Goal: Task Accomplishment & Management: Use online tool/utility

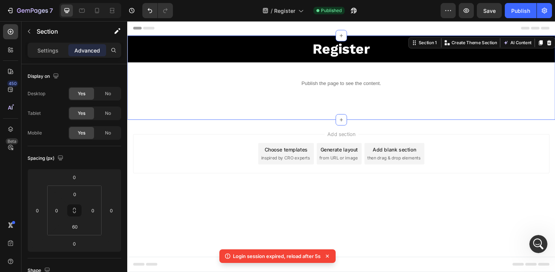
scroll to position [440, 0]
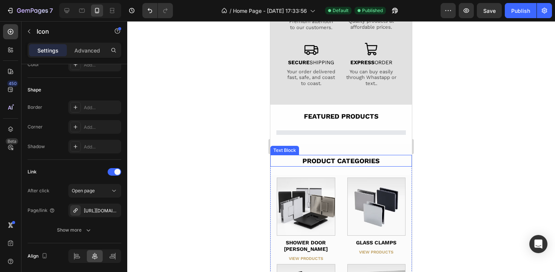
scroll to position [163, 0]
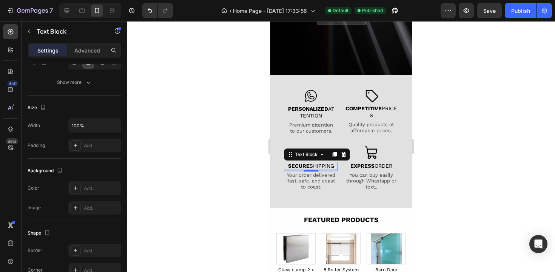
click at [317, 167] on p "SECURE SHIPPING" at bounding box center [311, 165] width 52 height 7
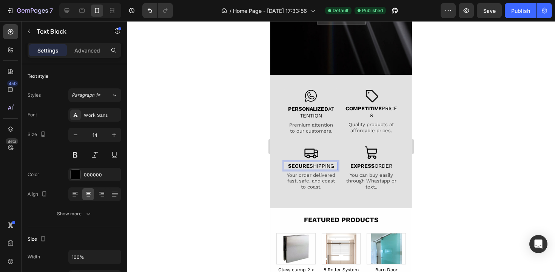
click at [311, 166] on p "SECURE SHIPPING" at bounding box center [311, 165] width 52 height 7
click at [309, 182] on div "Your order delivered fast, safe, and coast to coast." at bounding box center [311, 180] width 54 height 19
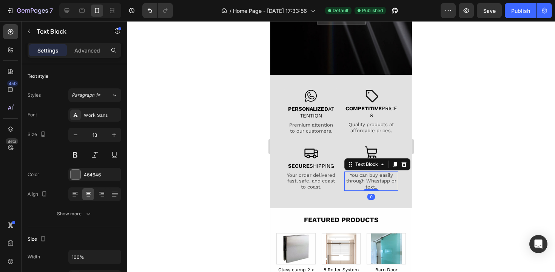
click at [356, 180] on div "You can buy easily through Whastapp or text.." at bounding box center [371, 180] width 54 height 19
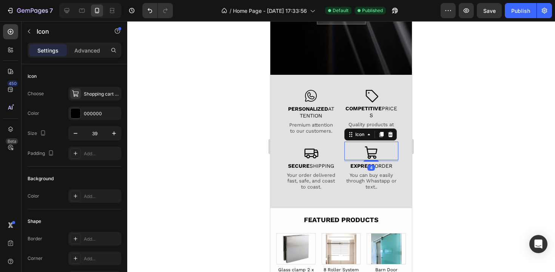
click at [368, 149] on icon at bounding box center [371, 152] width 15 height 15
click at [314, 149] on icon at bounding box center [312, 153] width 14 height 10
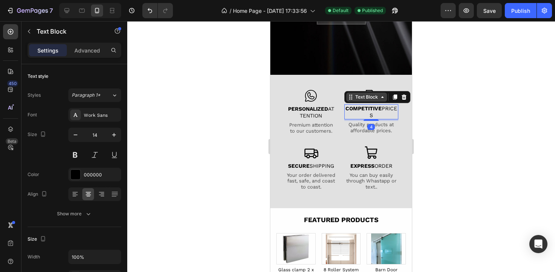
click at [365, 97] on div "Text Block" at bounding box center [367, 97] width 26 height 7
click at [419, 125] on div at bounding box center [341, 146] width 428 height 251
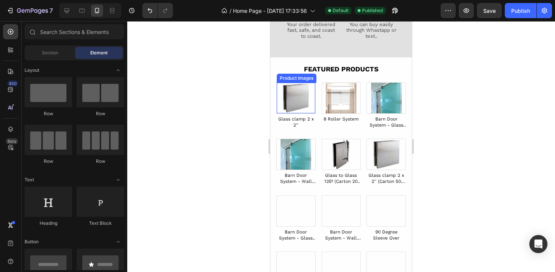
scroll to position [317, 0]
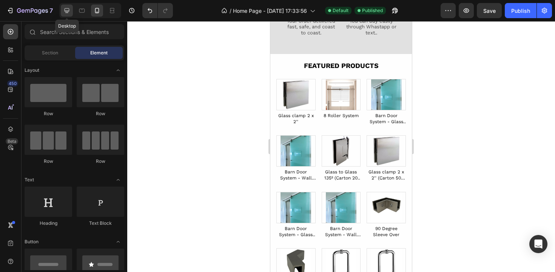
click at [65, 12] on icon at bounding box center [67, 11] width 8 height 8
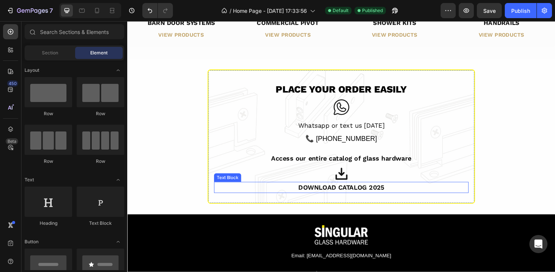
scroll to position [834, 0]
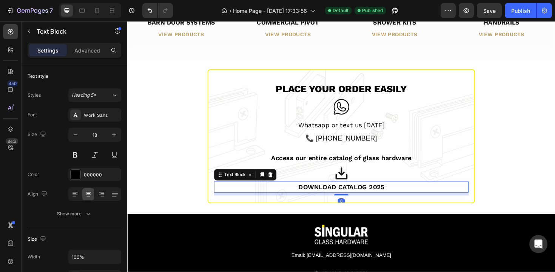
click at [337, 191] on div "DOWNLOAD CATALOG 2025" at bounding box center [353, 197] width 269 height 12
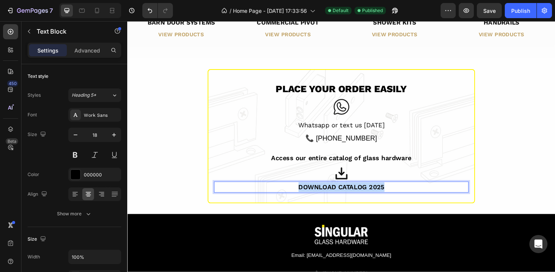
click at [337, 192] on p "DOWNLOAD CATALOG 2025" at bounding box center [354, 197] width 268 height 10
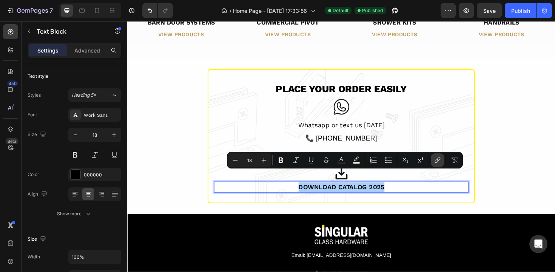
click at [437, 163] on icon "Editor contextual toolbar" at bounding box center [438, 160] width 8 height 8
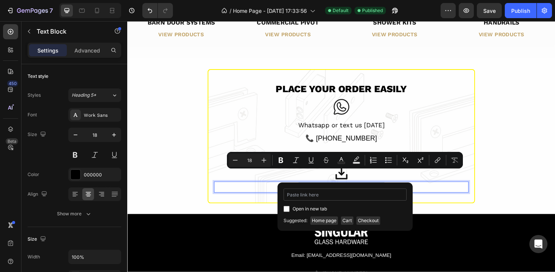
click at [341, 195] on input "Editor contextual toolbar" at bounding box center [344, 194] width 123 height 12
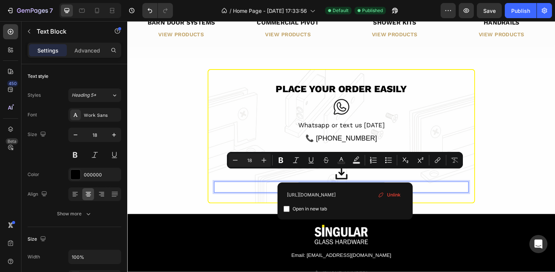
type input "[URL][DOMAIN_NAME]"
click at [321, 208] on span "Open in new tab" at bounding box center [310, 208] width 34 height 9
checkbox input "true"
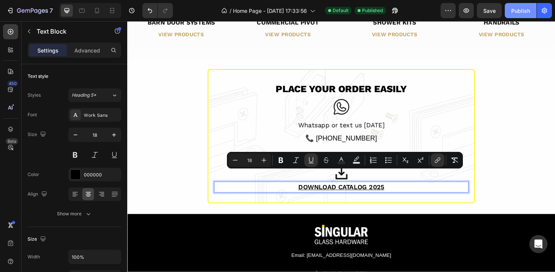
click at [516, 12] on div "Publish" at bounding box center [520, 11] width 19 height 8
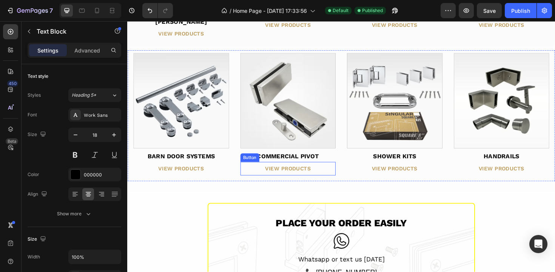
scroll to position [516, 0]
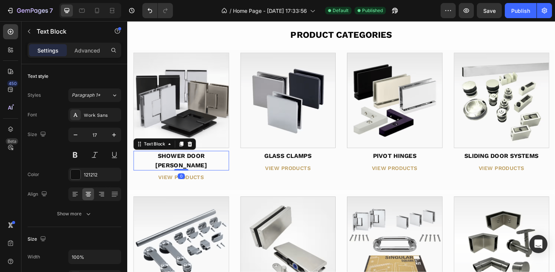
click at [176, 160] on div "SHOWER DOOR [PERSON_NAME]" at bounding box center [184, 169] width 101 height 21
click at [195, 119] on img at bounding box center [184, 105] width 101 height 101
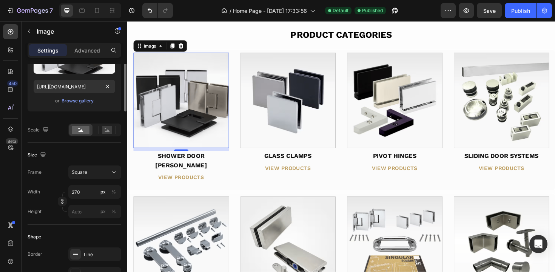
scroll to position [0, 0]
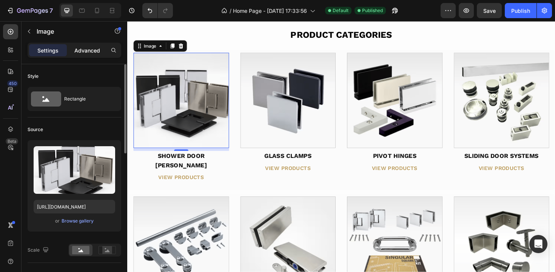
click at [89, 52] on p "Advanced" at bounding box center [87, 50] width 26 height 8
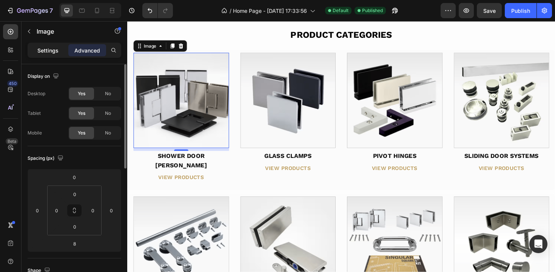
click at [53, 49] on p "Settings" at bounding box center [47, 50] width 21 height 8
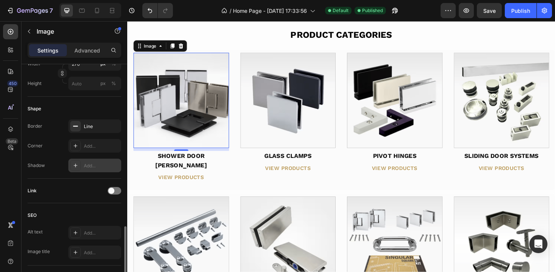
scroll to position [295, 0]
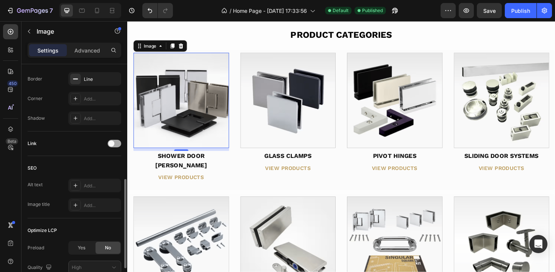
click at [119, 142] on div at bounding box center [115, 144] width 14 height 8
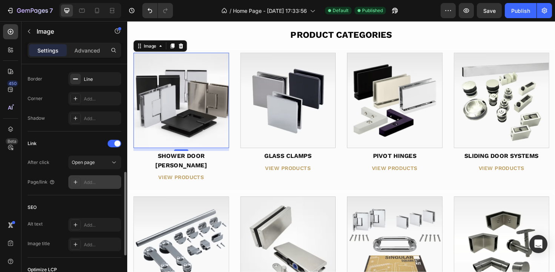
click at [91, 180] on div "Add..." at bounding box center [101, 182] width 35 height 7
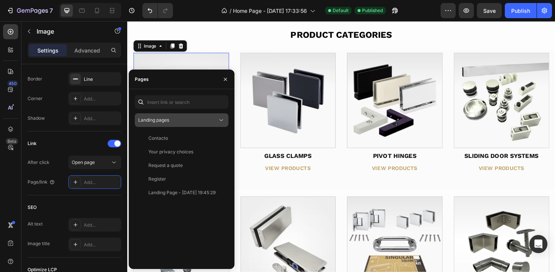
click at [163, 118] on span "Landing pages" at bounding box center [153, 120] width 31 height 6
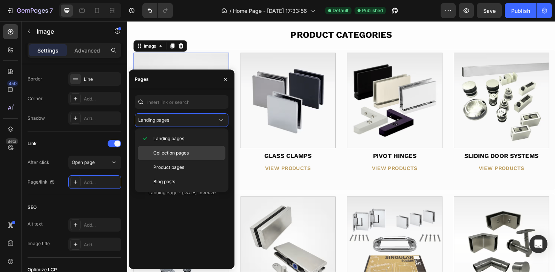
click at [166, 153] on span "Collection pages" at bounding box center [170, 152] width 35 height 7
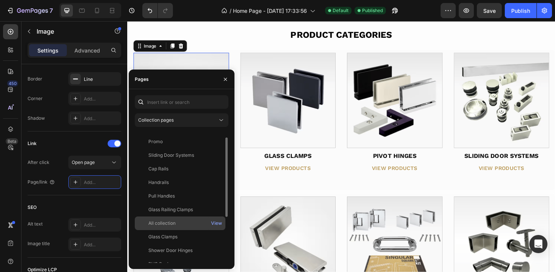
scroll to position [23, 0]
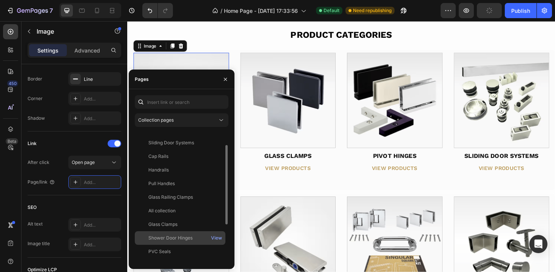
click at [177, 235] on div "Shower Door Hinges" at bounding box center [170, 237] width 44 height 7
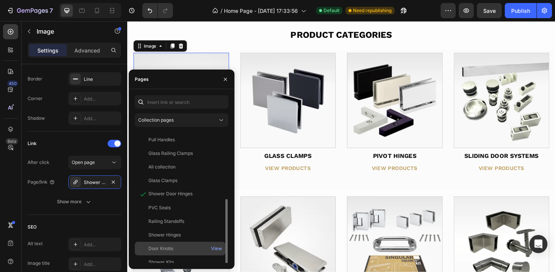
scroll to position [86, 0]
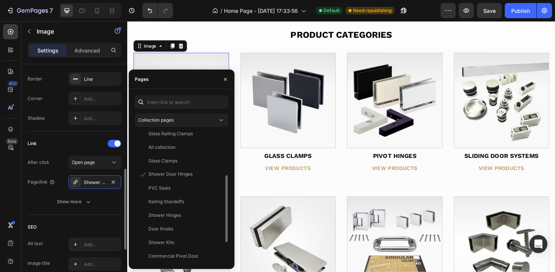
click at [97, 212] on div "Link After click Open page Page/link Shower Door Hinges Show more" at bounding box center [75, 172] width 94 height 83
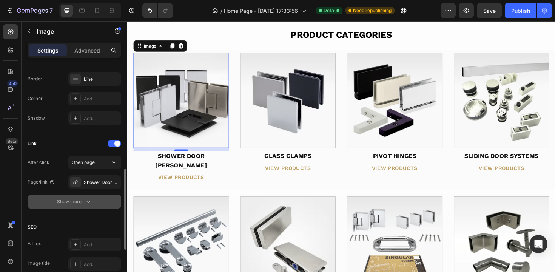
click at [88, 204] on icon "button" at bounding box center [89, 202] width 8 height 8
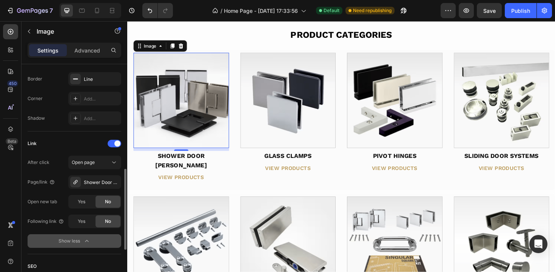
drag, startPoint x: 84, startPoint y: 203, endPoint x: 48, endPoint y: 210, distance: 37.0
click at [48, 210] on div "After click Open page Page/link Shower Door Hinges Open new tab Yes No Followin…" at bounding box center [75, 202] width 94 height 92
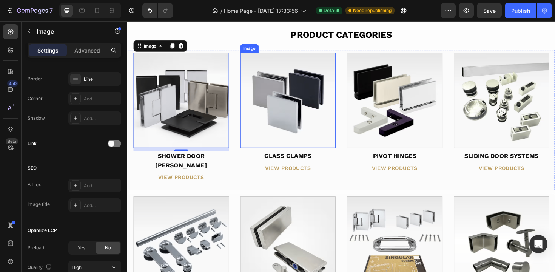
click at [308, 135] on img at bounding box center [297, 105] width 101 height 101
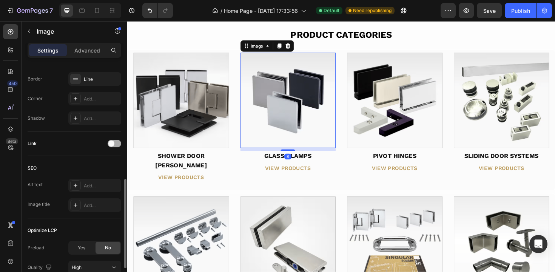
click at [117, 143] on div at bounding box center [115, 144] width 14 height 8
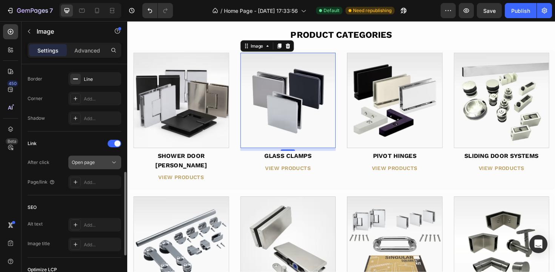
click at [102, 162] on div "Open page" at bounding box center [91, 162] width 38 height 7
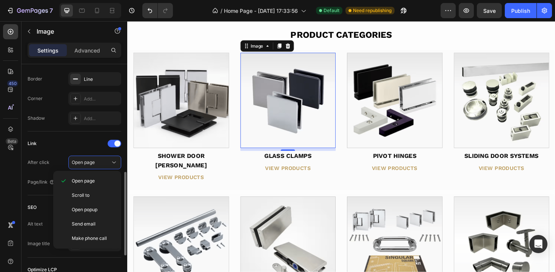
click at [71, 148] on div "Link" at bounding box center [75, 143] width 94 height 12
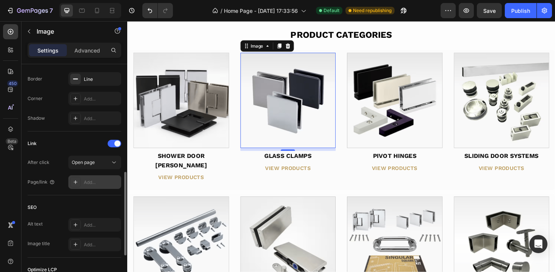
click at [99, 186] on div "Add..." at bounding box center [94, 182] width 53 height 14
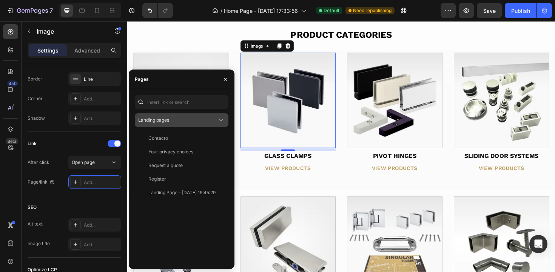
click at [171, 125] on button "Landing pages" at bounding box center [182, 120] width 94 height 14
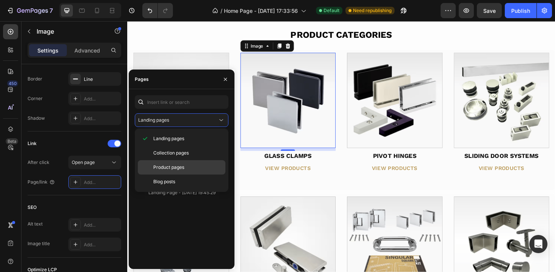
click at [170, 167] on span "Product pages" at bounding box center [168, 167] width 31 height 7
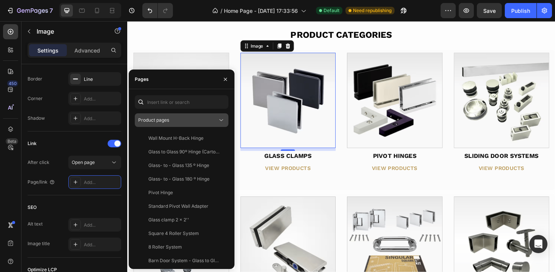
click at [166, 123] on div "Product pages" at bounding box center [181, 120] width 87 height 8
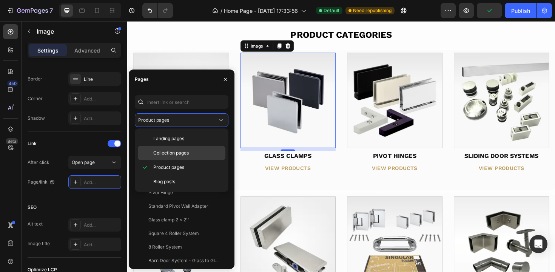
click at [169, 156] on span "Collection pages" at bounding box center [170, 152] width 35 height 7
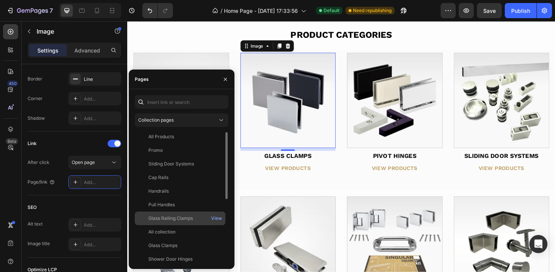
scroll to position [11, 0]
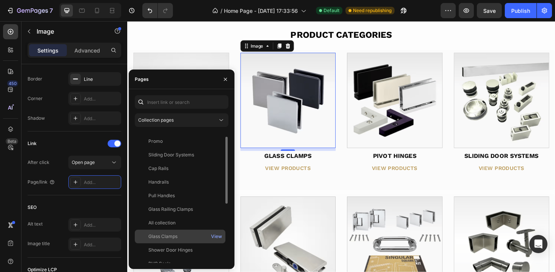
click at [172, 236] on div "Glass Clamps" at bounding box center [162, 236] width 29 height 7
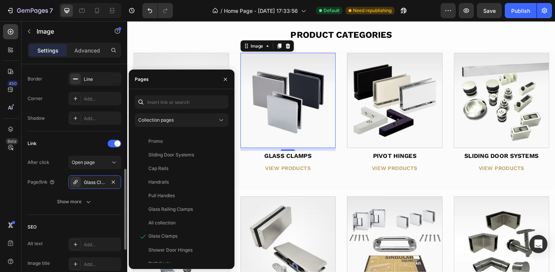
click at [90, 142] on div "Link" at bounding box center [75, 143] width 94 height 12
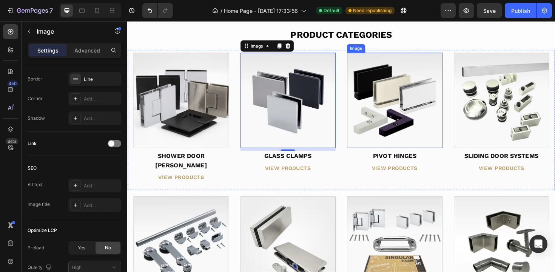
click at [384, 122] on img at bounding box center [410, 105] width 101 height 101
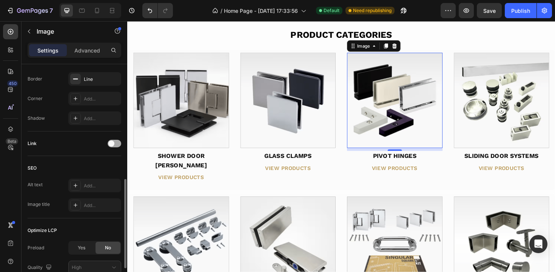
click at [120, 142] on div at bounding box center [115, 144] width 14 height 8
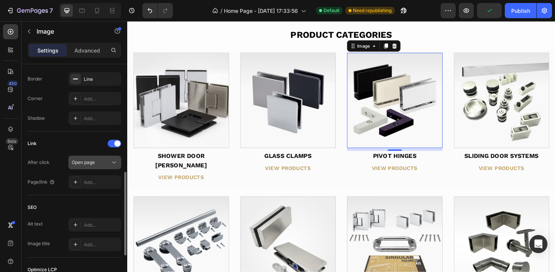
click at [92, 165] on span "Open page" at bounding box center [83, 162] width 23 height 7
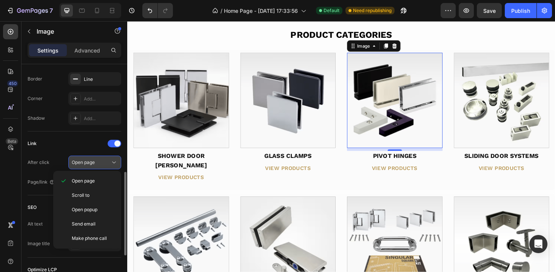
click at [88, 160] on span "Open page" at bounding box center [83, 162] width 23 height 6
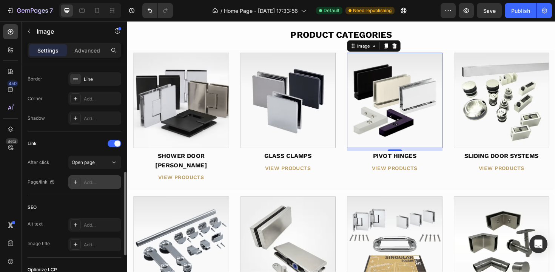
click at [93, 185] on div "Add..." at bounding box center [94, 182] width 53 height 14
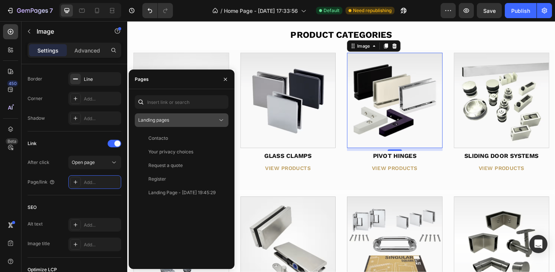
click at [181, 123] on div "Landing pages" at bounding box center [177, 120] width 79 height 7
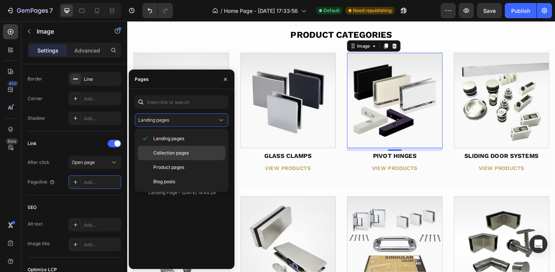
click at [167, 150] on span "Collection pages" at bounding box center [170, 152] width 35 height 7
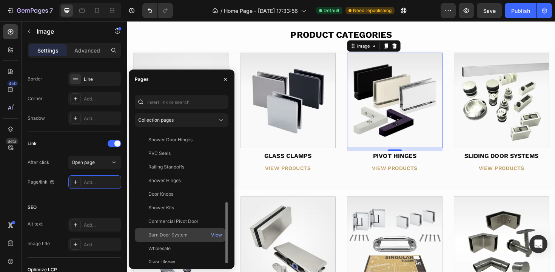
scroll to position [127, 0]
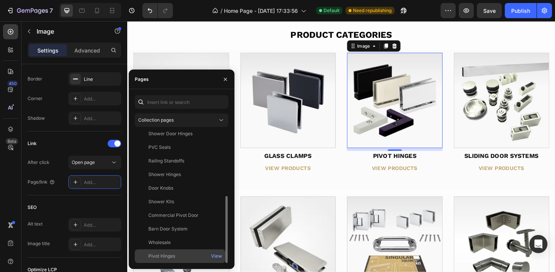
click at [175, 254] on div "Pivot Hinges" at bounding box center [180, 255] width 85 height 7
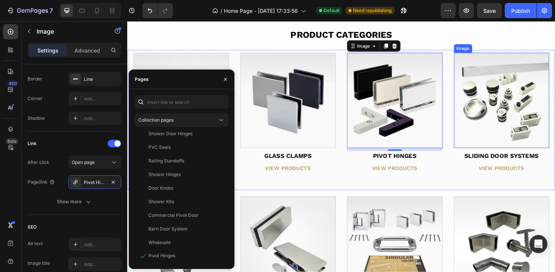
click at [525, 123] on img at bounding box center [523, 105] width 101 height 101
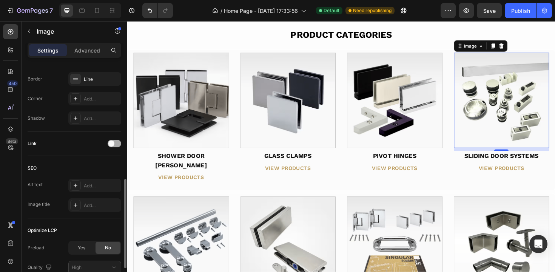
click at [119, 140] on div at bounding box center [115, 144] width 14 height 8
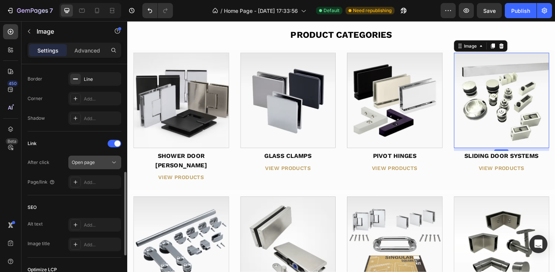
click at [86, 160] on span "Open page" at bounding box center [83, 162] width 23 height 6
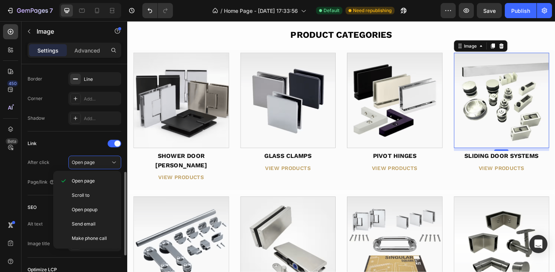
click at [85, 152] on div "Link After click Open page Page/link Add..." at bounding box center [75, 162] width 94 height 51
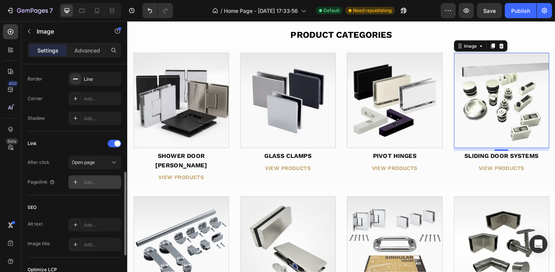
click at [90, 176] on div "Add..." at bounding box center [94, 182] width 53 height 14
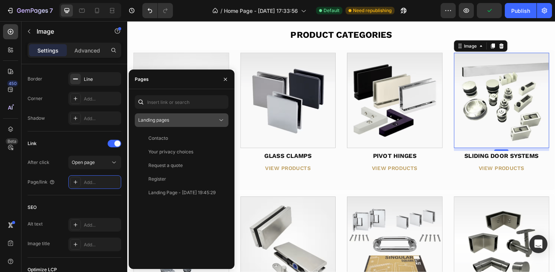
click at [163, 123] on span "Landing pages" at bounding box center [153, 120] width 31 height 7
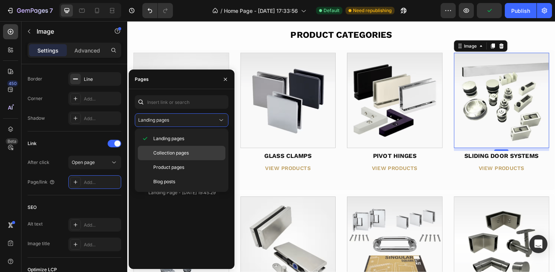
click at [169, 160] on div "Collection pages" at bounding box center [182, 167] width 88 height 14
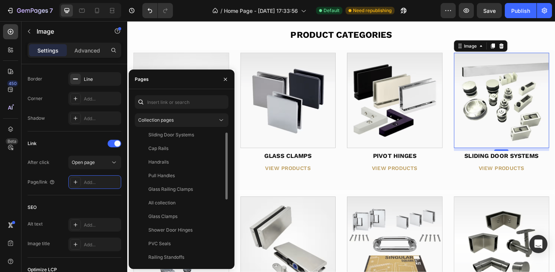
scroll to position [21, 0]
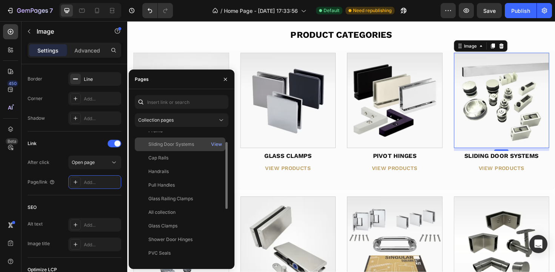
click at [176, 143] on div "Sliding Door Systems" at bounding box center [171, 144] width 46 height 7
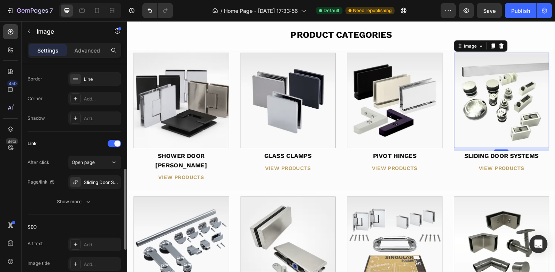
click at [88, 140] on div "Link" at bounding box center [75, 143] width 94 height 12
click at [513, 12] on div "Publish" at bounding box center [520, 11] width 19 height 8
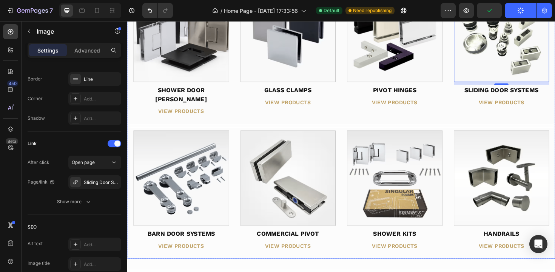
scroll to position [624, 0]
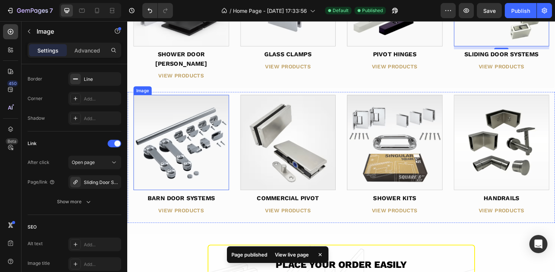
click at [188, 120] on img at bounding box center [184, 149] width 101 height 101
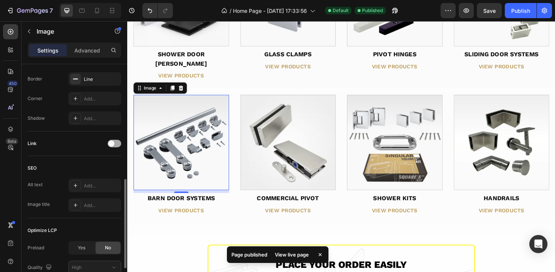
click at [118, 144] on div at bounding box center [115, 144] width 14 height 8
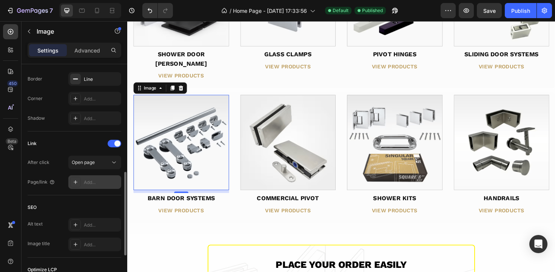
click at [89, 184] on div "Add..." at bounding box center [101, 182] width 35 height 7
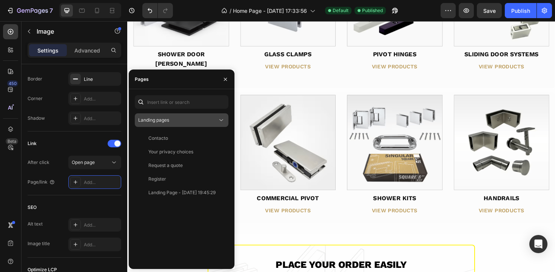
click at [155, 120] on span "Landing pages" at bounding box center [153, 120] width 31 height 6
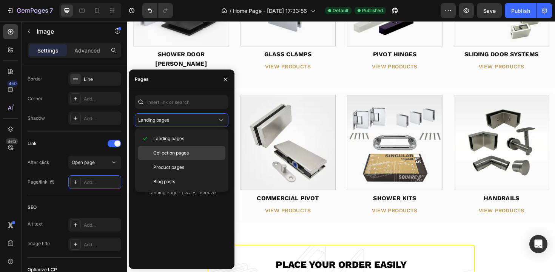
click at [168, 152] on span "Collection pages" at bounding box center [170, 152] width 35 height 7
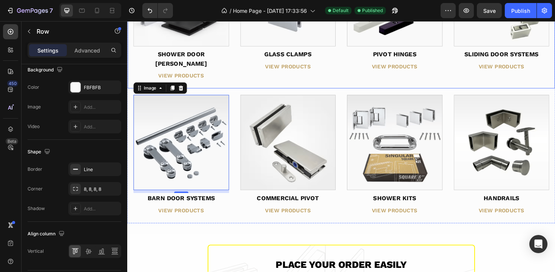
click at [264, 79] on div "Image SHOWER DOOR HINGES Text Block VIEW PRODUCTS Button Image GLASS CLAMPS Tex…" at bounding box center [353, 18] width 453 height 149
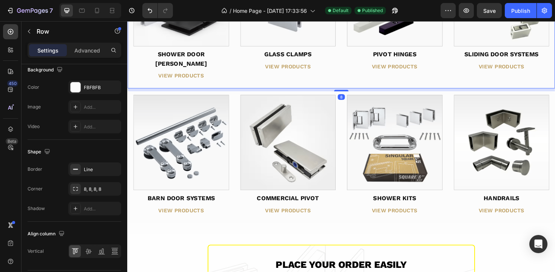
scroll to position [0, 0]
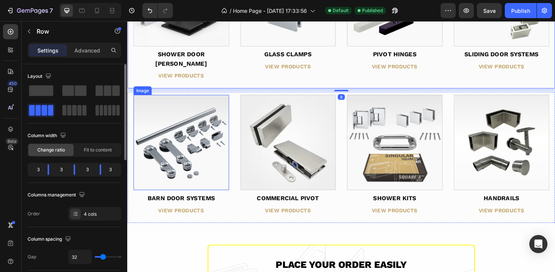
click at [196, 148] on img at bounding box center [184, 149] width 101 height 101
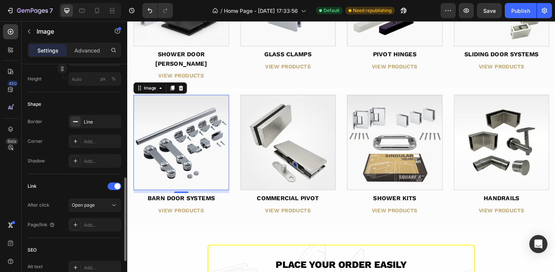
scroll to position [268, 0]
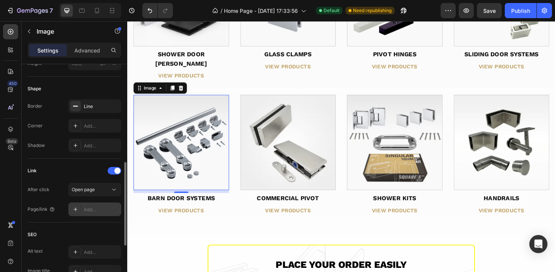
click at [89, 209] on div "Add..." at bounding box center [101, 209] width 35 height 7
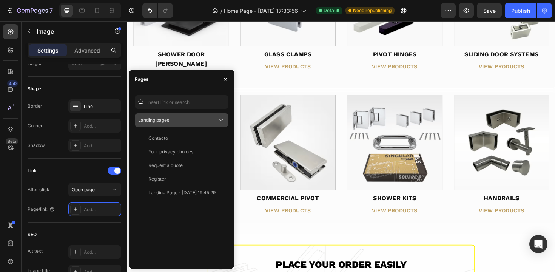
click at [174, 122] on div "Landing pages" at bounding box center [177, 120] width 79 height 7
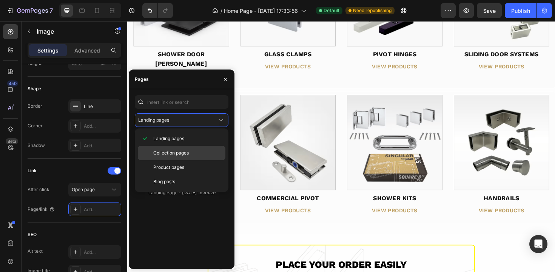
click at [162, 151] on span "Collection pages" at bounding box center [170, 152] width 35 height 7
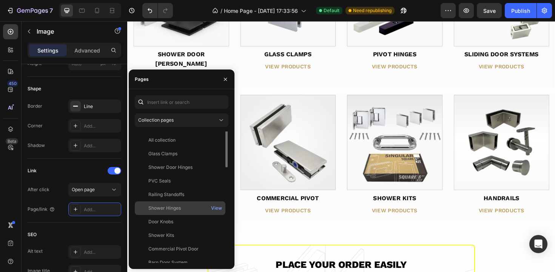
scroll to position [127, 0]
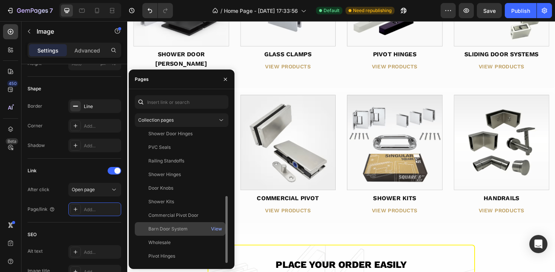
click at [168, 236] on div "Barn Door System View" at bounding box center [180, 243] width 91 height 14
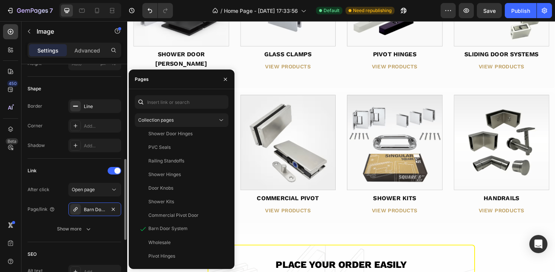
click at [31, 219] on div "After click Open page Page/link Barn Door System Show more" at bounding box center [75, 209] width 94 height 53
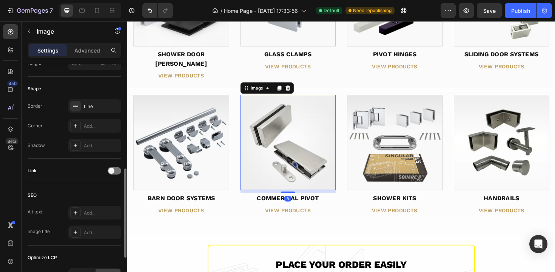
click at [288, 125] on img at bounding box center [297, 149] width 101 height 101
click at [114, 172] on div at bounding box center [115, 171] width 14 height 8
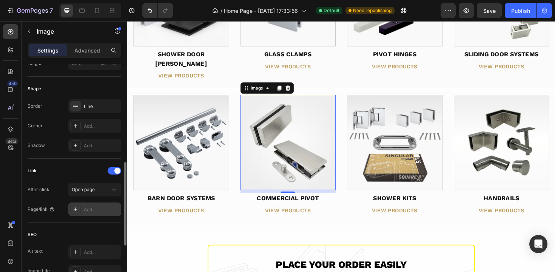
click at [94, 212] on div "Add..." at bounding box center [101, 209] width 35 height 7
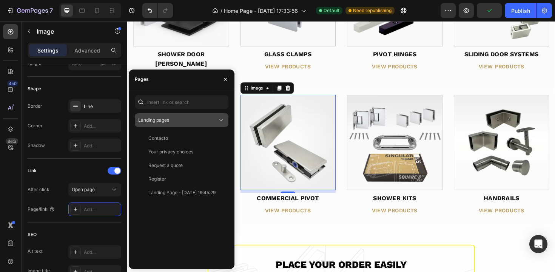
click at [167, 120] on span "Landing pages" at bounding box center [153, 120] width 31 height 6
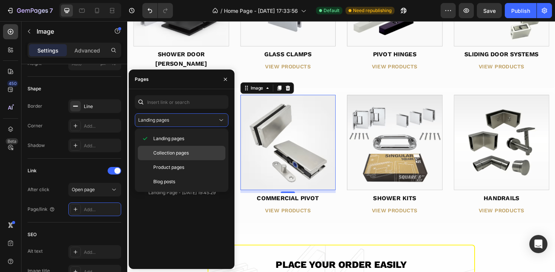
click at [164, 160] on div "Collection pages" at bounding box center [182, 167] width 88 height 14
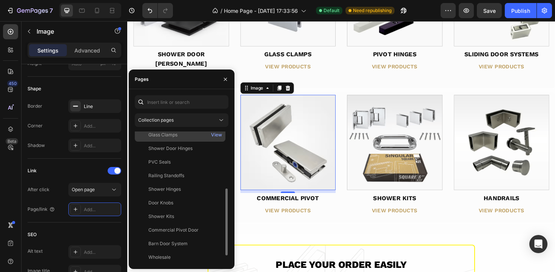
scroll to position [120, 0]
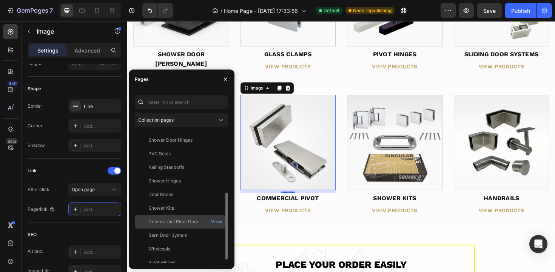
click at [170, 219] on div "Commercial Pivot Door" at bounding box center [173, 221] width 50 height 7
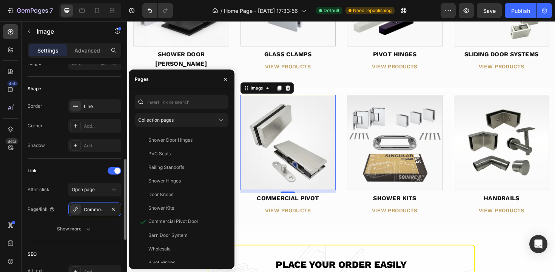
click at [50, 219] on div "After click Open page Page/link Commercial Pivot Door Show more" at bounding box center [75, 209] width 94 height 53
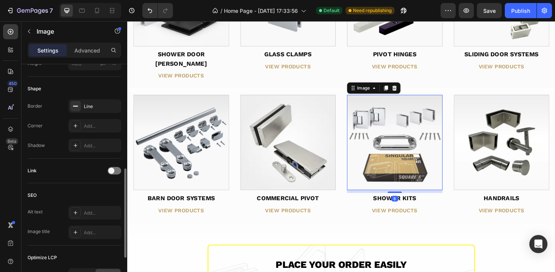
click at [387, 158] on img at bounding box center [410, 149] width 101 height 101
click at [119, 169] on div at bounding box center [115, 171] width 14 height 8
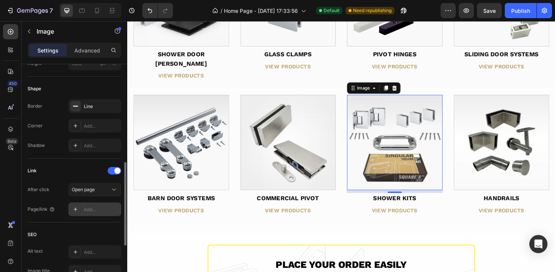
click at [95, 211] on div "Add..." at bounding box center [101, 209] width 35 height 7
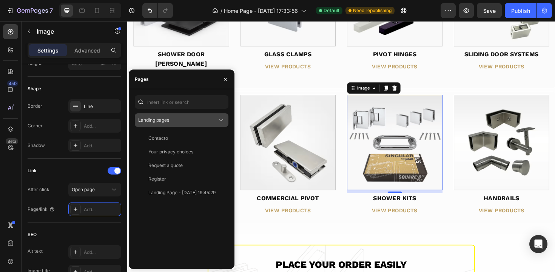
click at [163, 122] on span "Landing pages" at bounding box center [153, 120] width 31 height 6
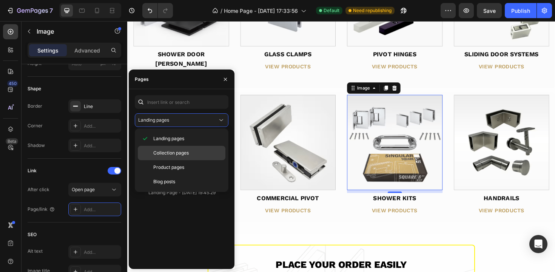
click at [166, 153] on span "Collection pages" at bounding box center [170, 152] width 35 height 7
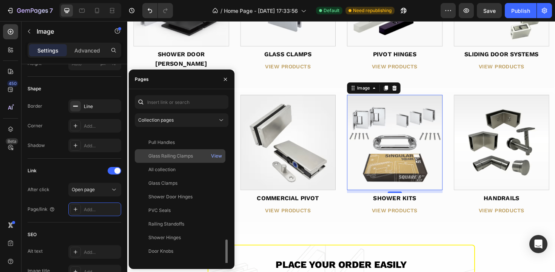
scroll to position [114, 0]
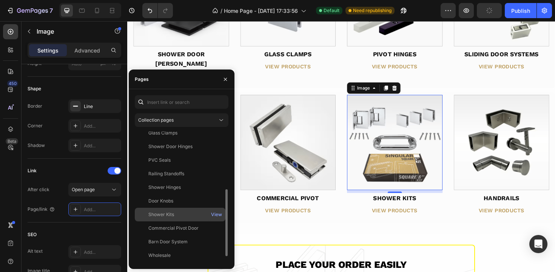
click at [166, 217] on div "Shower Kits" at bounding box center [161, 214] width 26 height 7
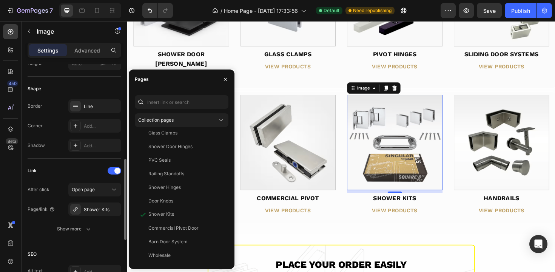
click at [103, 237] on div "Link After click Open page Page/link Shower Kits Show more" at bounding box center [75, 200] width 94 height 83
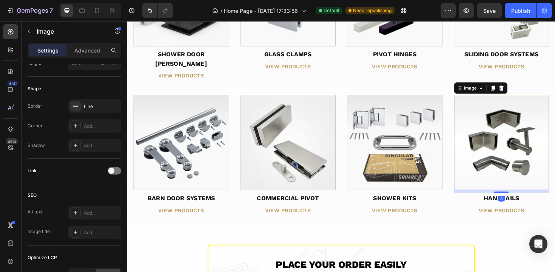
click at [517, 152] on img at bounding box center [523, 149] width 101 height 101
click at [116, 171] on div at bounding box center [115, 171] width 14 height 8
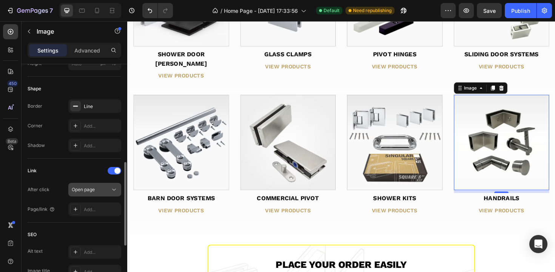
click at [94, 189] on span "Open page" at bounding box center [83, 189] width 23 height 6
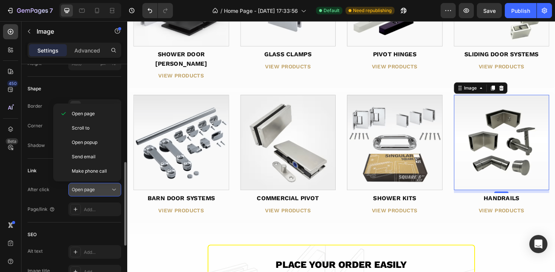
click at [89, 195] on button "Open page" at bounding box center [94, 190] width 53 height 14
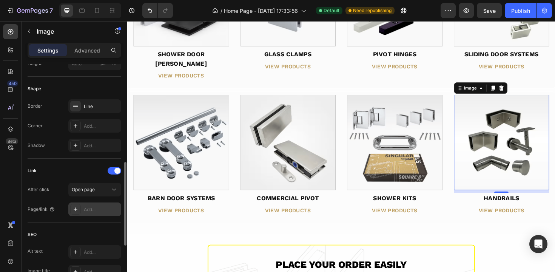
click at [90, 208] on div "Add..." at bounding box center [101, 209] width 35 height 7
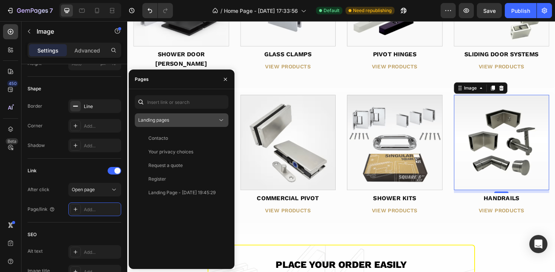
click at [165, 123] on span "Landing pages" at bounding box center [153, 120] width 31 height 7
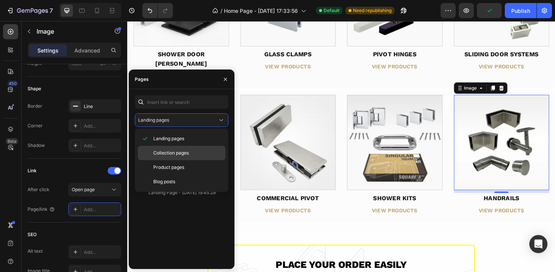
click at [165, 154] on span "Collection pages" at bounding box center [170, 152] width 35 height 7
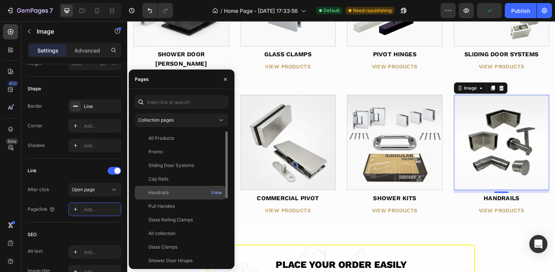
click at [161, 194] on div "Handrails" at bounding box center [158, 192] width 20 height 7
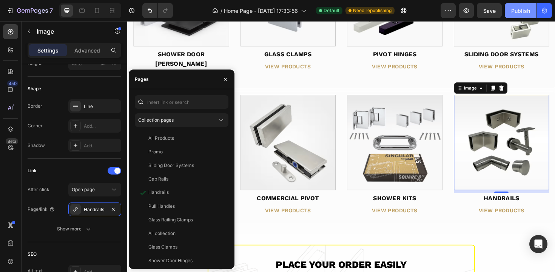
click at [526, 12] on div "Publish" at bounding box center [520, 11] width 19 height 8
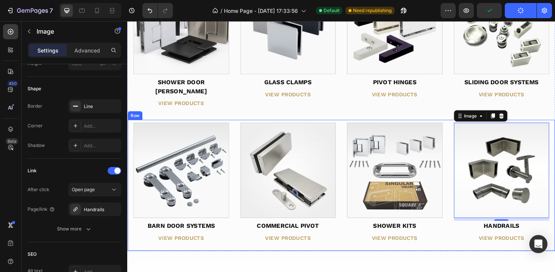
scroll to position [573, 0]
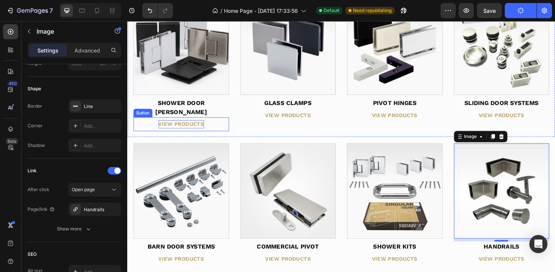
click at [182, 126] on div "VIEW PRODUCTS" at bounding box center [184, 130] width 48 height 9
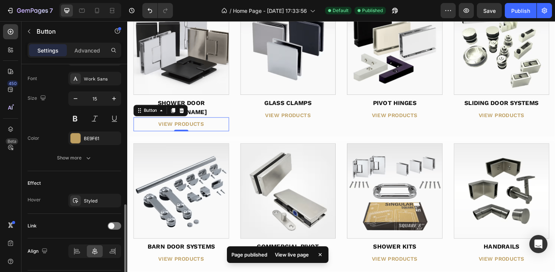
scroll to position [302, 0]
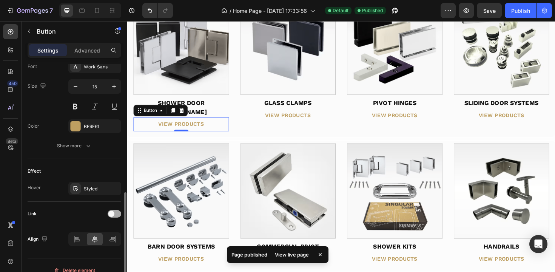
click at [109, 216] on div at bounding box center [115, 214] width 14 height 8
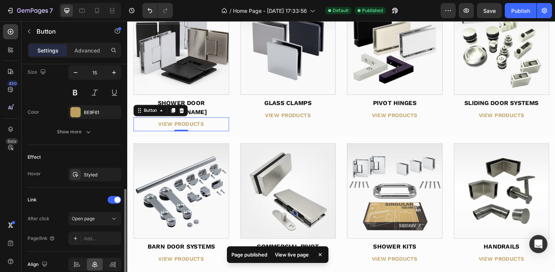
scroll to position [342, 0]
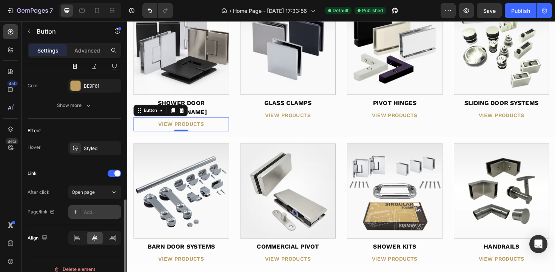
click at [89, 211] on div "Add..." at bounding box center [101, 212] width 35 height 7
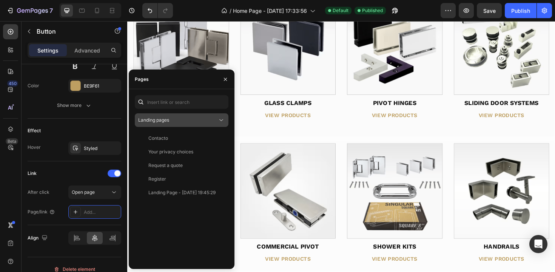
click at [176, 121] on div "Landing pages" at bounding box center [177, 120] width 79 height 7
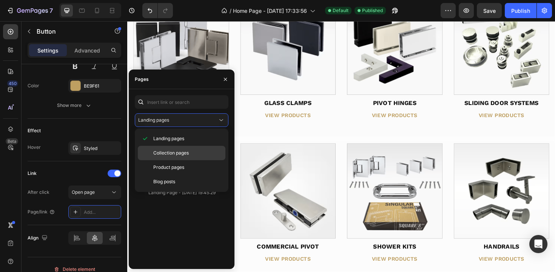
click at [169, 160] on div "Collection pages" at bounding box center [182, 167] width 88 height 14
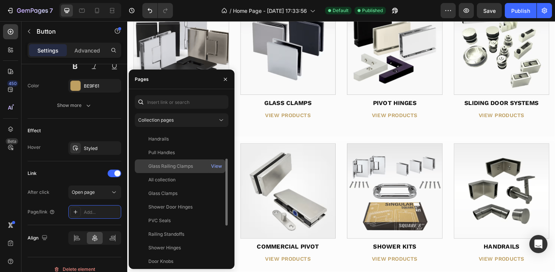
scroll to position [80, 0]
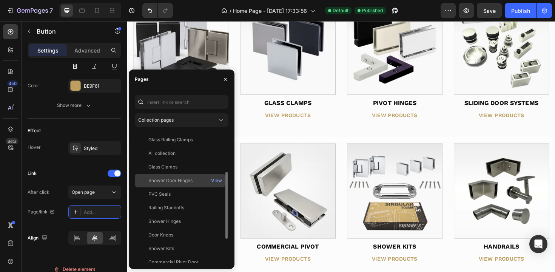
click at [173, 187] on div "Shower Door Hinges View" at bounding box center [180, 194] width 91 height 14
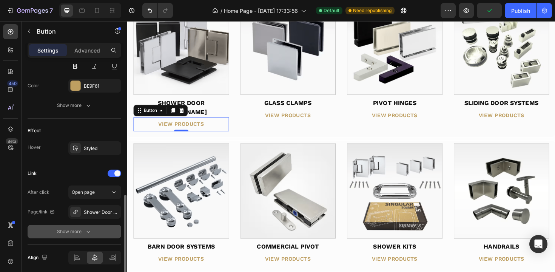
click at [115, 236] on button "Show more" at bounding box center [75, 232] width 94 height 14
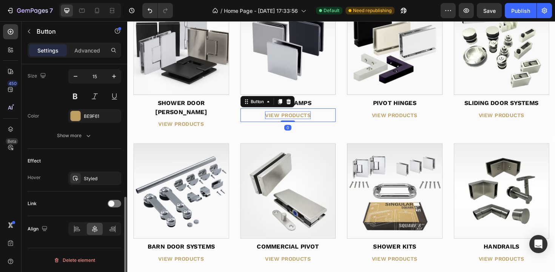
scroll to position [312, 0]
click at [283, 121] on div "VIEW PRODUCTS" at bounding box center [297, 121] width 48 height 9
click at [113, 205] on span at bounding box center [111, 203] width 6 height 6
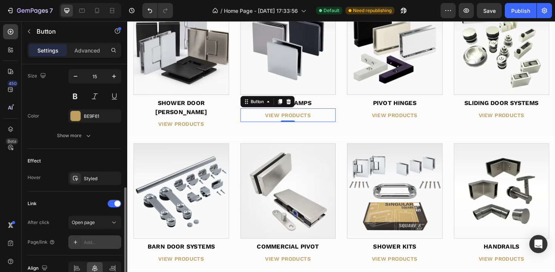
click at [95, 240] on div "Add..." at bounding box center [101, 242] width 35 height 7
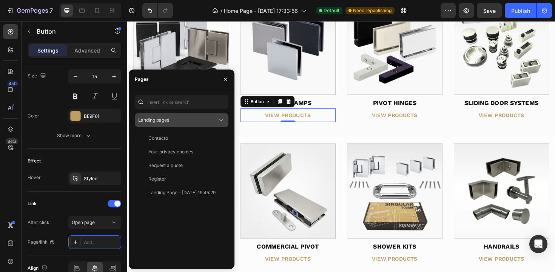
click at [168, 115] on button "Landing pages" at bounding box center [182, 120] width 94 height 14
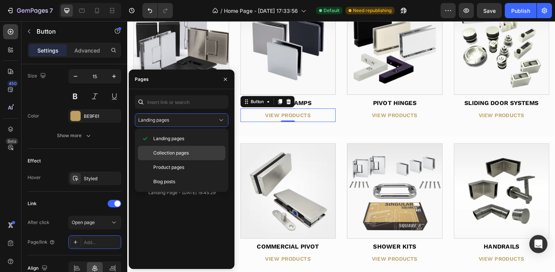
click at [170, 153] on span "Collection pages" at bounding box center [170, 152] width 35 height 7
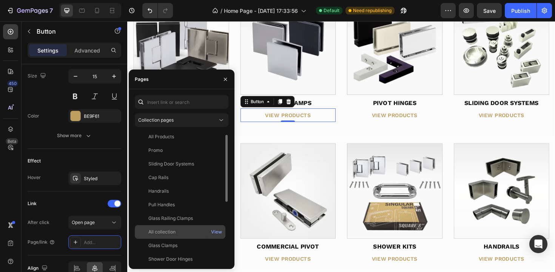
scroll to position [3, 0]
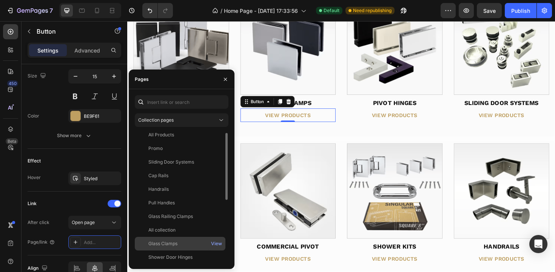
click at [175, 245] on div "Glass Clamps" at bounding box center [162, 243] width 29 height 7
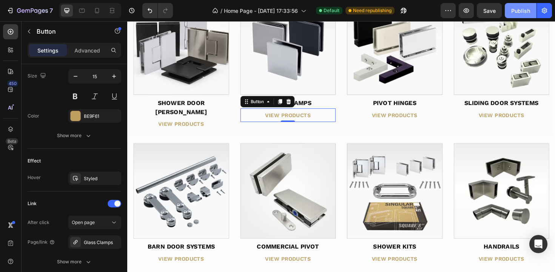
click at [521, 13] on div "Publish" at bounding box center [520, 11] width 19 height 8
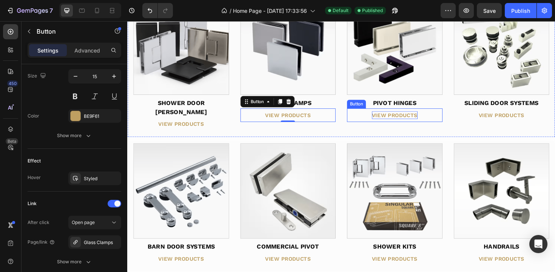
click at [403, 121] on div "VIEW PRODUCTS" at bounding box center [410, 121] width 48 height 9
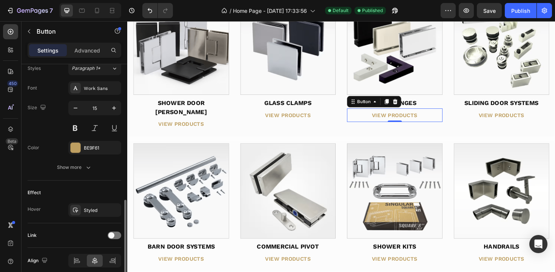
scroll to position [312, 0]
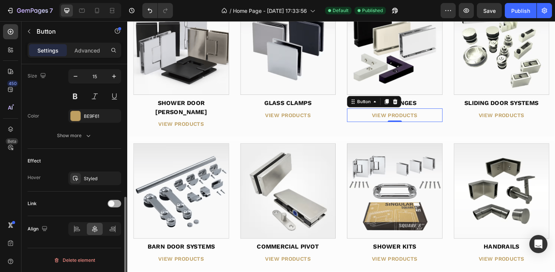
click at [118, 203] on div at bounding box center [115, 204] width 14 height 8
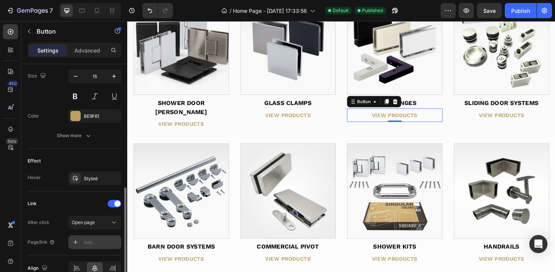
scroll to position [351, 0]
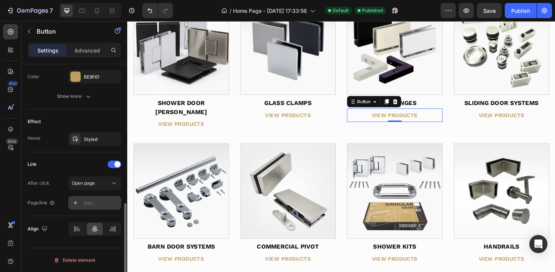
click at [78, 202] on icon at bounding box center [75, 203] width 6 height 6
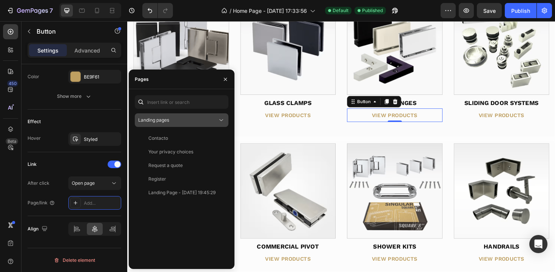
click at [158, 123] on div "Landing pages" at bounding box center [181, 120] width 87 height 8
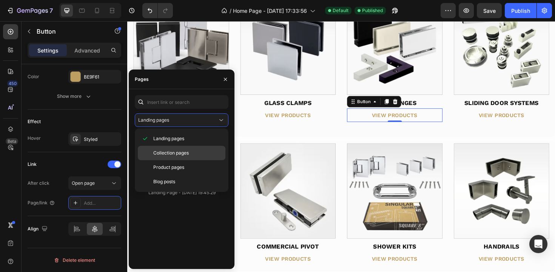
click at [163, 156] on span "Collection pages" at bounding box center [170, 152] width 35 height 7
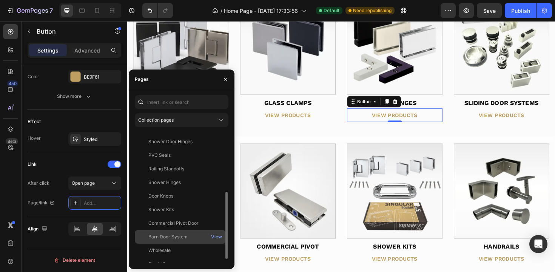
scroll to position [127, 0]
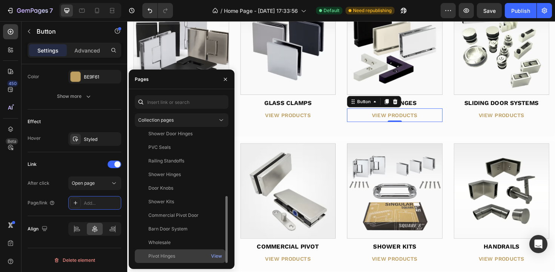
click at [166, 255] on div "Pivot Hinges" at bounding box center [161, 255] width 27 height 7
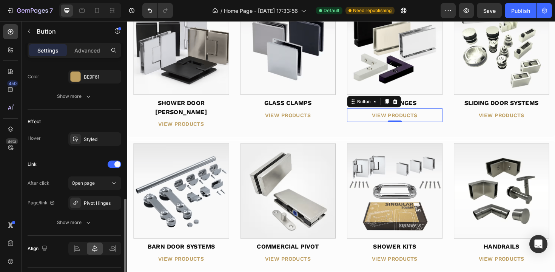
click at [60, 212] on div "After click Open page Page/link Pivot Hinges Show more" at bounding box center [75, 202] width 94 height 53
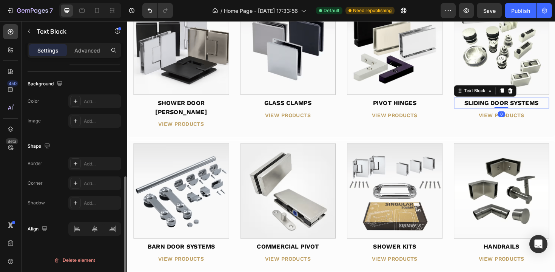
scroll to position [0, 0]
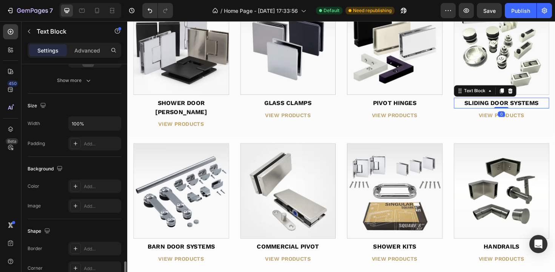
click at [516, 108] on div "SLIDING DOOR SYSTEMS" at bounding box center [523, 107] width 101 height 11
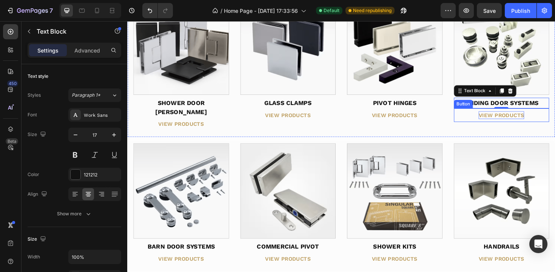
click at [499, 118] on div "VIEW PRODUCTS" at bounding box center [523, 121] width 48 height 9
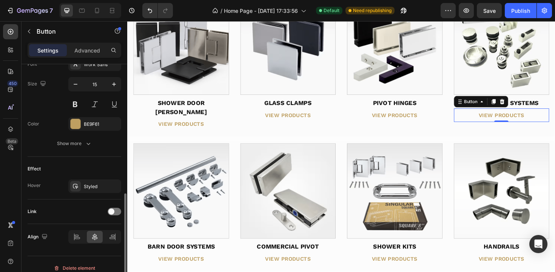
scroll to position [312, 0]
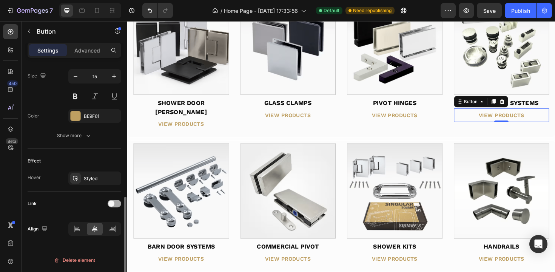
click at [117, 204] on div at bounding box center [115, 204] width 14 height 8
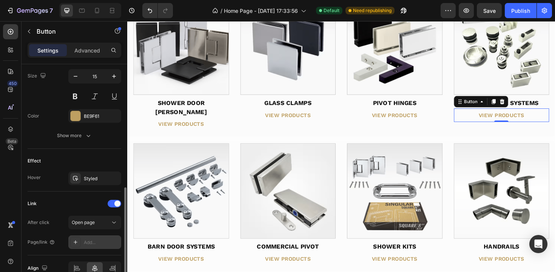
click at [90, 243] on div "Add..." at bounding box center [101, 242] width 35 height 7
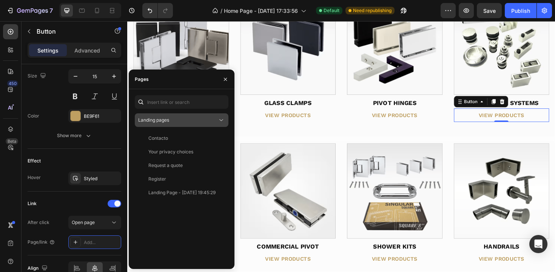
click at [166, 117] on span "Landing pages" at bounding box center [153, 120] width 31 height 6
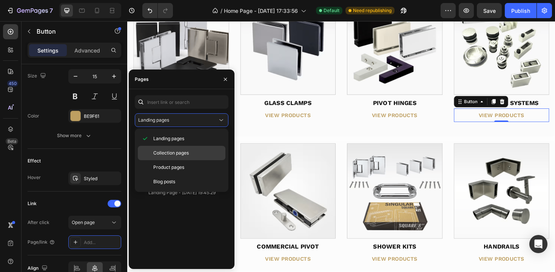
click at [165, 155] on span "Collection pages" at bounding box center [170, 152] width 35 height 7
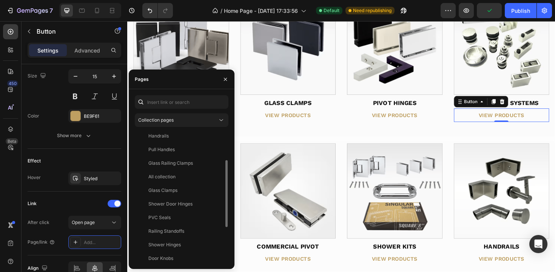
scroll to position [6, 0]
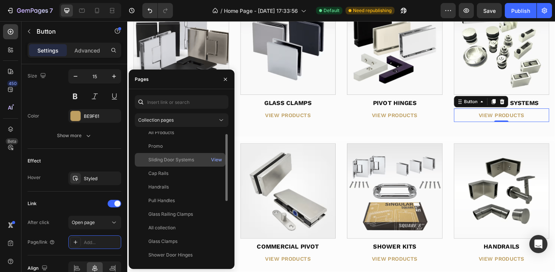
click at [171, 161] on div "Sliding Door Systems" at bounding box center [171, 159] width 46 height 7
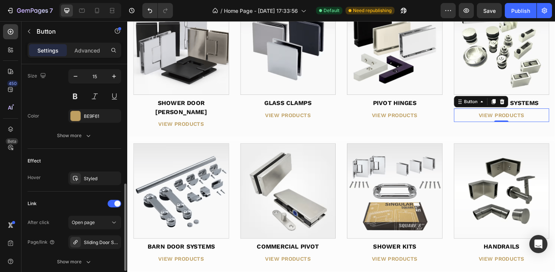
click at [85, 201] on div "Link" at bounding box center [75, 203] width 94 height 12
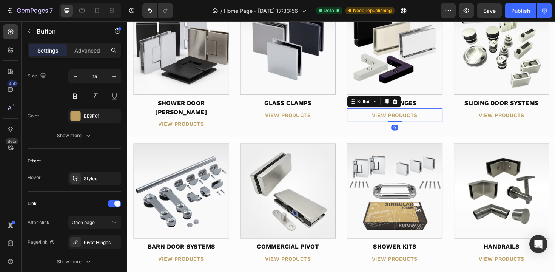
click at [440, 123] on div "VIEW PRODUCTS Button 0" at bounding box center [410, 121] width 101 height 15
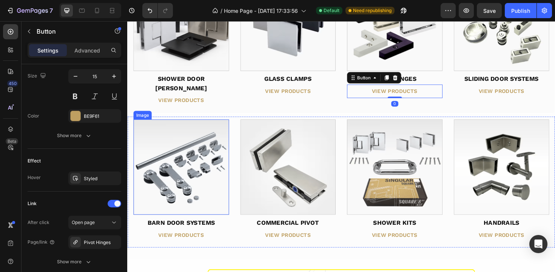
scroll to position [599, 0]
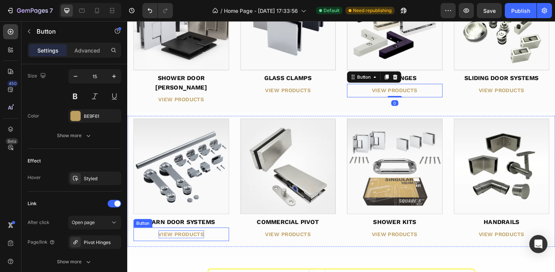
click at [190, 243] on div "VIEW PRODUCTS" at bounding box center [184, 247] width 48 height 9
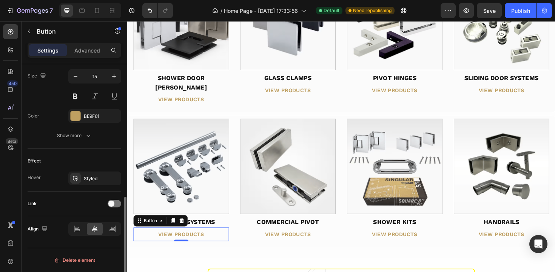
scroll to position [311, 0]
click at [115, 206] on div at bounding box center [115, 205] width 14 height 8
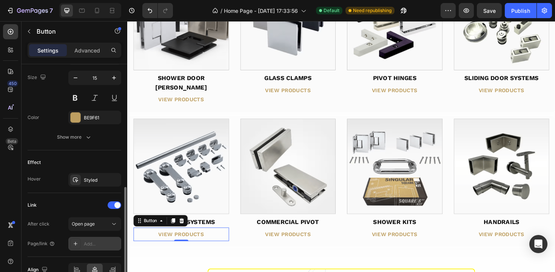
click at [86, 240] on div "Add..." at bounding box center [101, 243] width 35 height 7
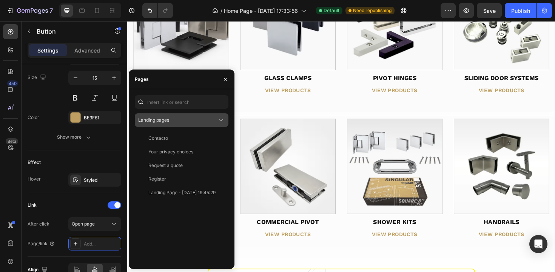
click at [162, 120] on span "Landing pages" at bounding box center [153, 120] width 31 height 6
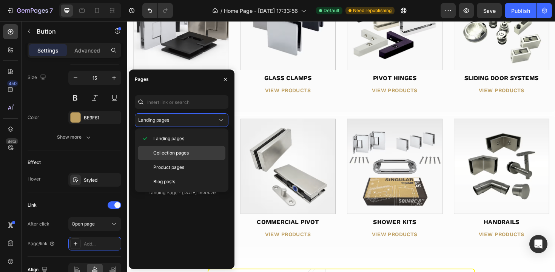
click at [164, 151] on span "Collection pages" at bounding box center [170, 152] width 35 height 7
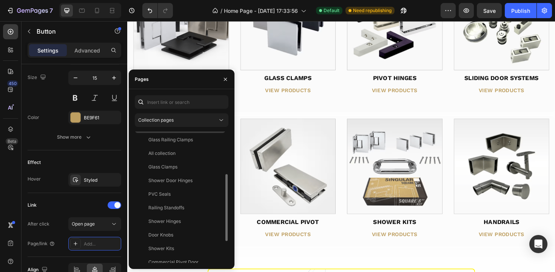
scroll to position [91, 0]
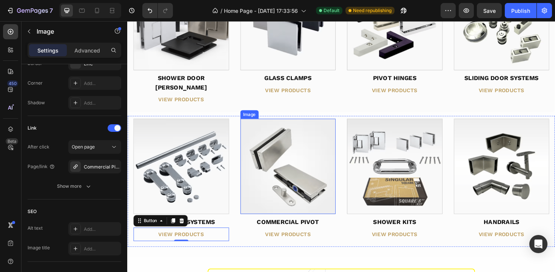
click at [262, 186] on img at bounding box center [297, 175] width 101 height 101
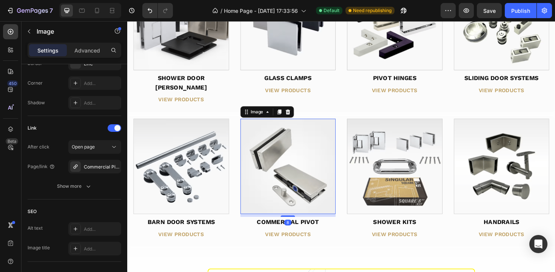
scroll to position [0, 0]
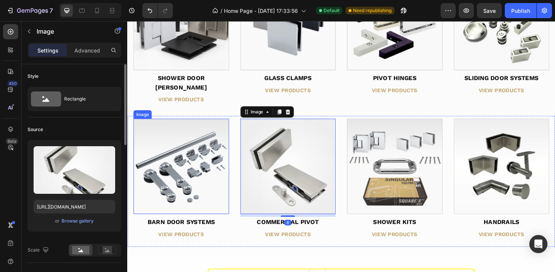
click at [180, 181] on img at bounding box center [184, 175] width 101 height 101
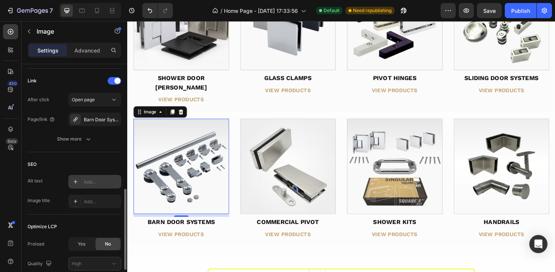
scroll to position [348, 0]
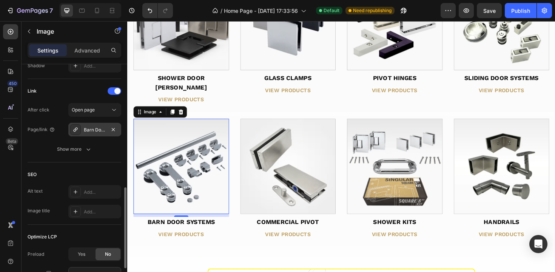
click at [103, 126] on div "Barn Door System" at bounding box center [94, 130] width 53 height 14
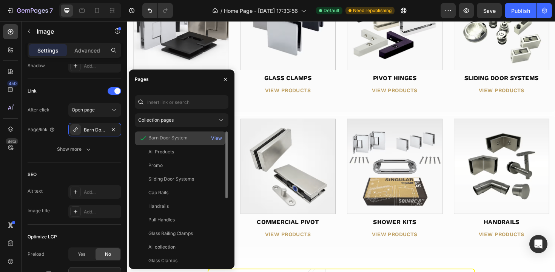
click at [156, 145] on div "Barn Door System View" at bounding box center [180, 152] width 91 height 14
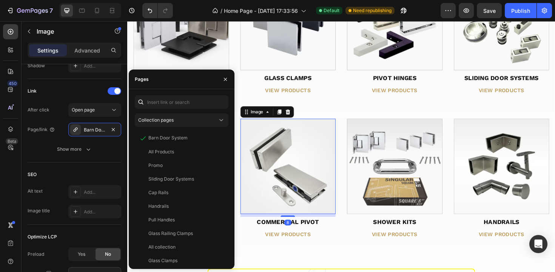
click at [260, 194] on img at bounding box center [297, 175] width 101 height 101
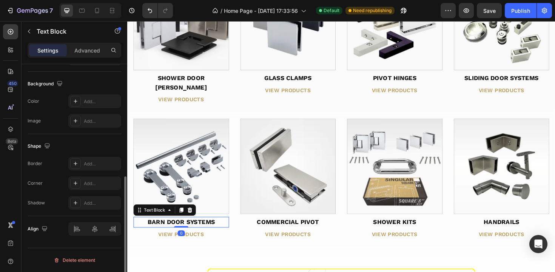
scroll to position [0, 0]
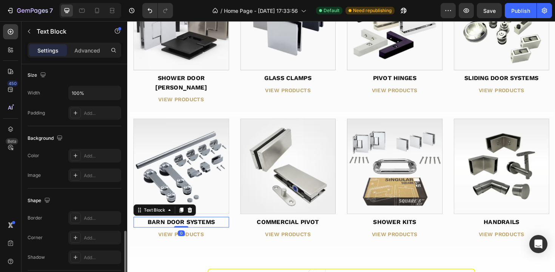
click at [177, 228] on div "BARN DOOR SYSTEMS" at bounding box center [184, 233] width 101 height 11
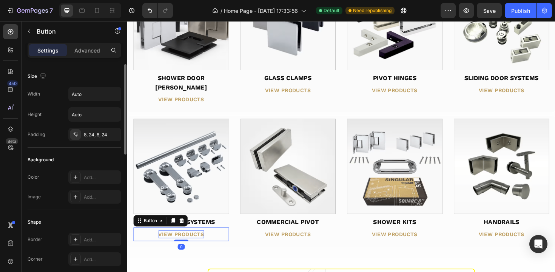
click at [178, 243] on div "VIEW PRODUCTS" at bounding box center [184, 247] width 48 height 9
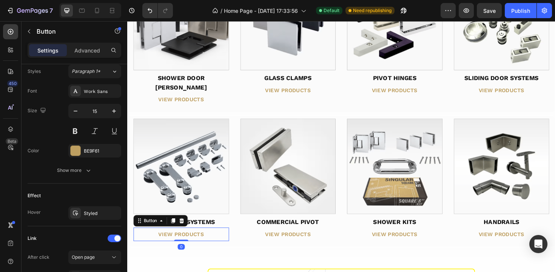
scroll to position [351, 0]
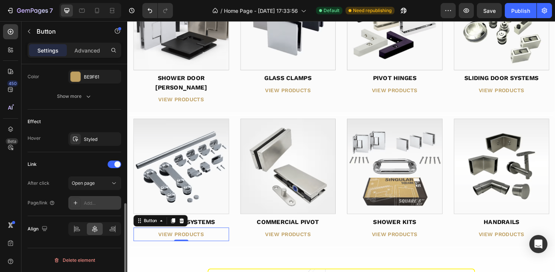
click at [91, 205] on div "Add..." at bounding box center [101, 203] width 35 height 7
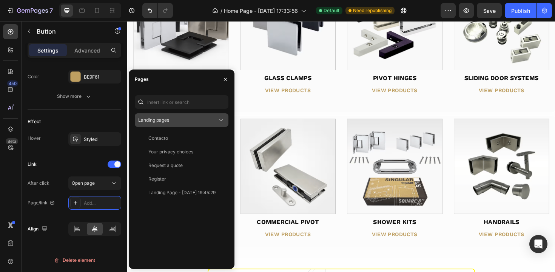
click at [168, 120] on span "Landing pages" at bounding box center [153, 120] width 31 height 6
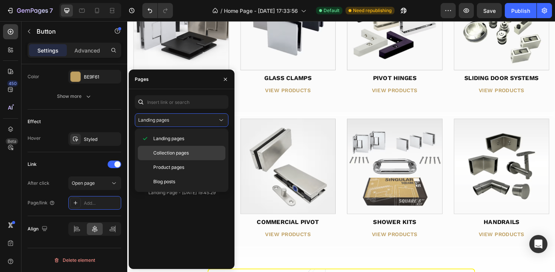
click at [167, 150] on span "Collection pages" at bounding box center [170, 152] width 35 height 7
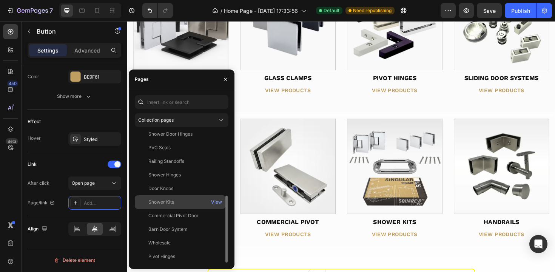
scroll to position [127, 0]
click at [164, 236] on div "Barn Door System View" at bounding box center [180, 243] width 91 height 14
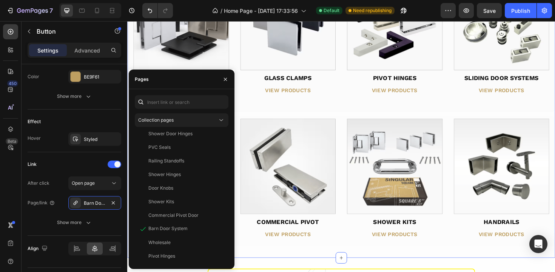
scroll to position [231, 0]
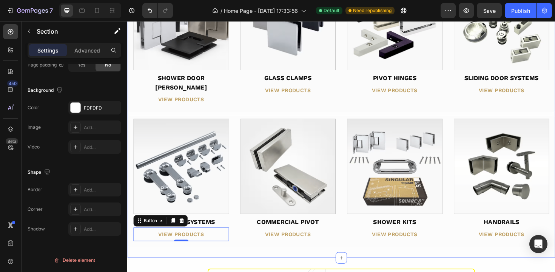
click at [268, 252] on div "Product Categories Text Block Image SHOWER DOOR HINGES Text Block VIEW PRODUCTS…" at bounding box center [353, 102] width 453 height 337
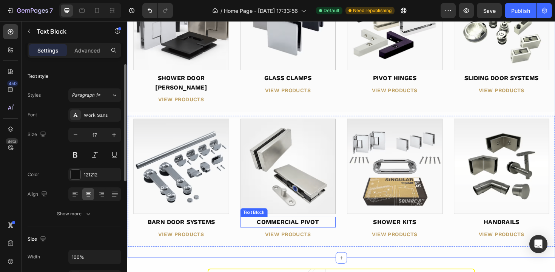
click at [276, 228] on div "COMMERCIAL PIVOT" at bounding box center [297, 233] width 101 height 11
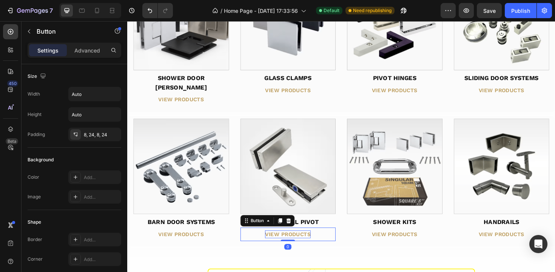
click at [276, 243] on div "VIEW PRODUCTS" at bounding box center [297, 247] width 48 height 9
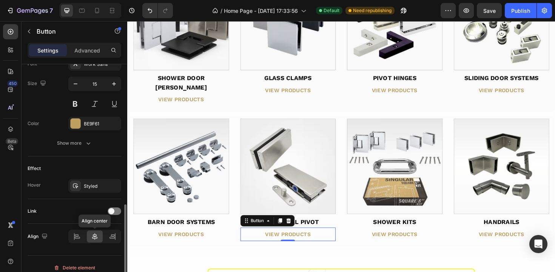
scroll to position [312, 0]
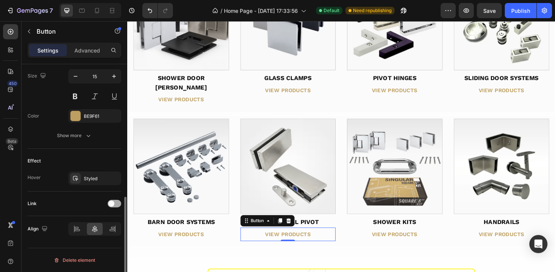
click at [115, 205] on div at bounding box center [115, 204] width 14 height 8
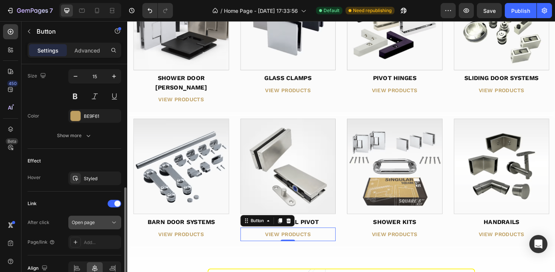
click at [82, 224] on span "Open page" at bounding box center [83, 222] width 23 height 6
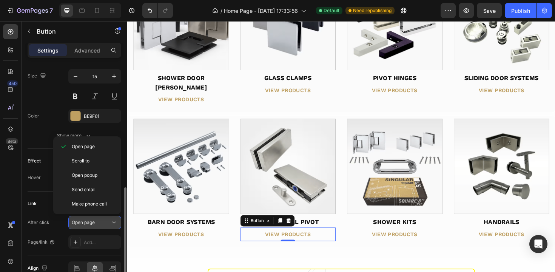
click at [82, 224] on span "Open page" at bounding box center [83, 222] width 23 height 6
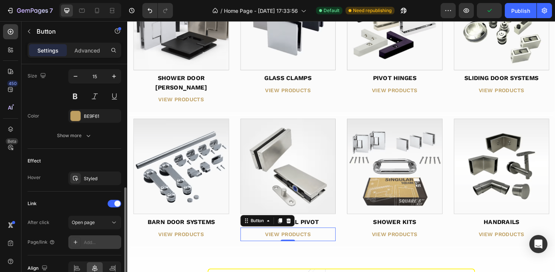
click at [86, 236] on div "Add..." at bounding box center [94, 242] width 53 height 14
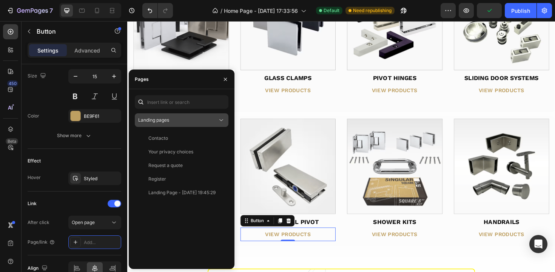
click at [168, 115] on button "Landing pages" at bounding box center [182, 120] width 94 height 14
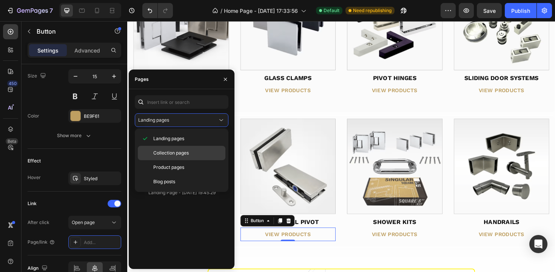
click at [162, 160] on div "Collection pages" at bounding box center [182, 167] width 88 height 14
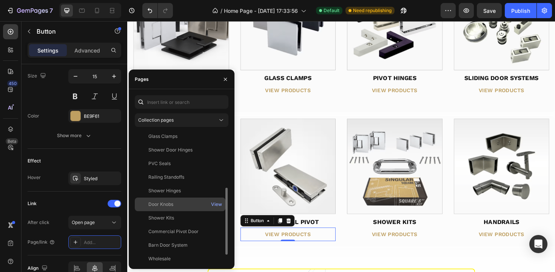
scroll to position [119, 0]
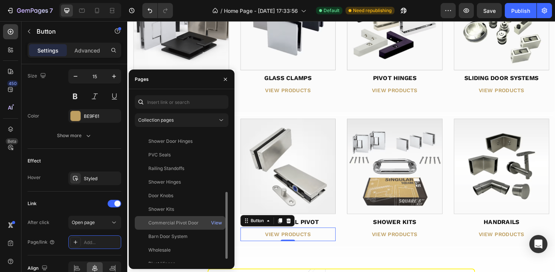
click at [176, 221] on div "Commercial Pivot Door" at bounding box center [173, 222] width 50 height 7
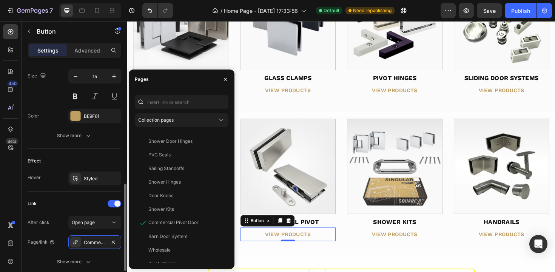
click at [59, 212] on div "Link After click Open page Page/link Commercial Pivot Door Show more" at bounding box center [75, 232] width 94 height 71
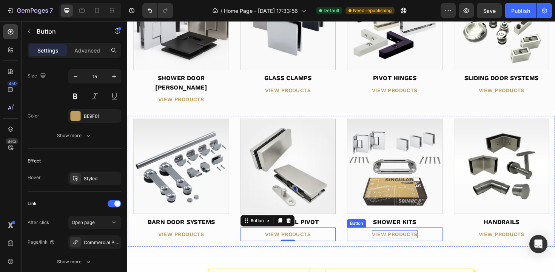
click at [402, 243] on div "VIEW PRODUCTS" at bounding box center [410, 247] width 48 height 9
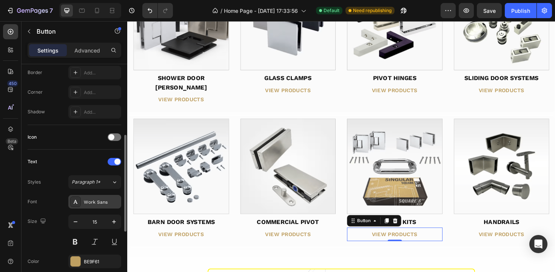
scroll to position [312, 0]
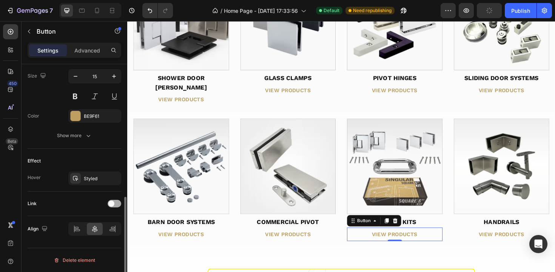
click at [114, 205] on div at bounding box center [115, 204] width 14 height 8
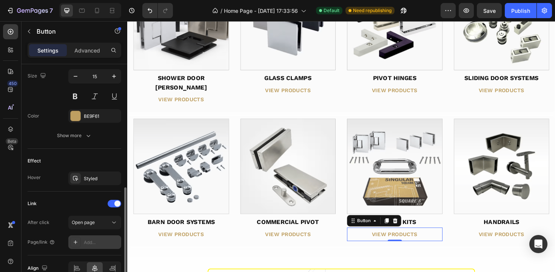
click at [89, 239] on div "Add..." at bounding box center [101, 242] width 35 height 7
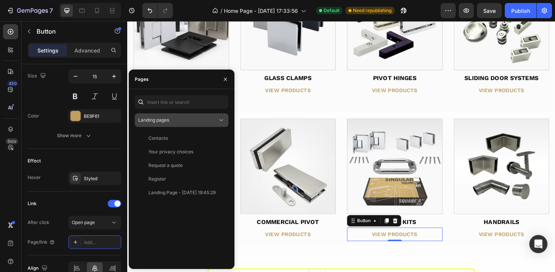
click at [169, 122] on span "Landing pages" at bounding box center [153, 120] width 31 height 6
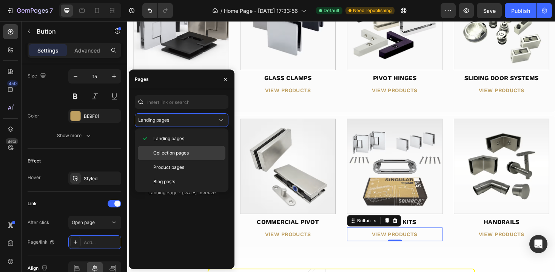
click at [165, 160] on div "Collection pages" at bounding box center [182, 167] width 88 height 14
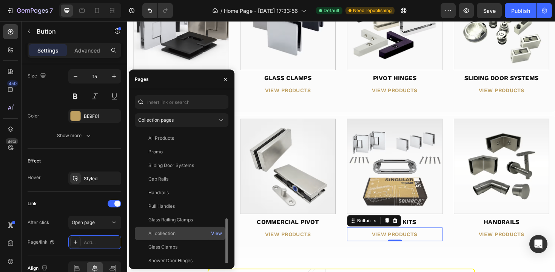
scroll to position [58, 0]
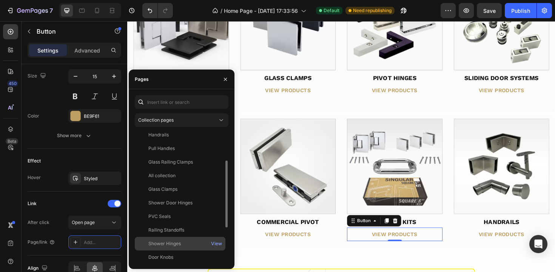
click at [165, 250] on div "Shower Hinges View" at bounding box center [180, 257] width 91 height 14
click at [165, 247] on div "Shower Hinges" at bounding box center [164, 244] width 32 height 8
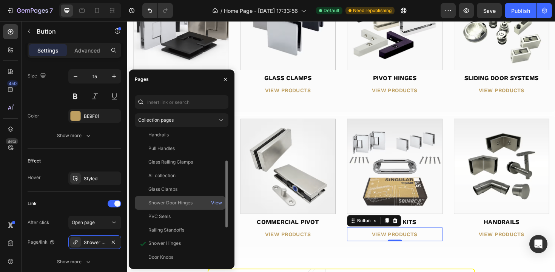
click at [169, 200] on div "Shower Door Hinges" at bounding box center [170, 202] width 44 height 7
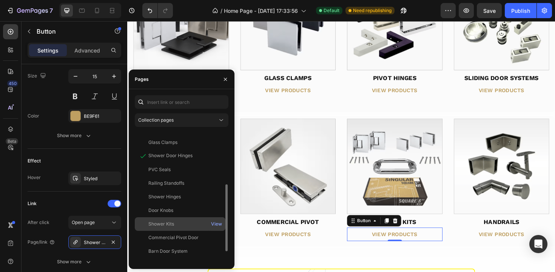
scroll to position [117, 0]
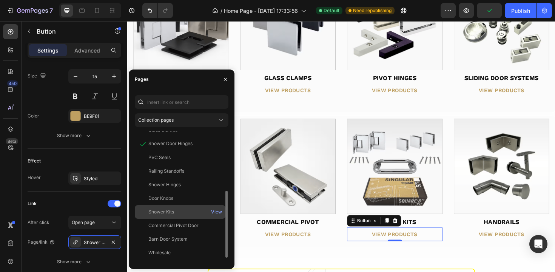
click at [170, 212] on div "Shower Kits" at bounding box center [161, 211] width 26 height 7
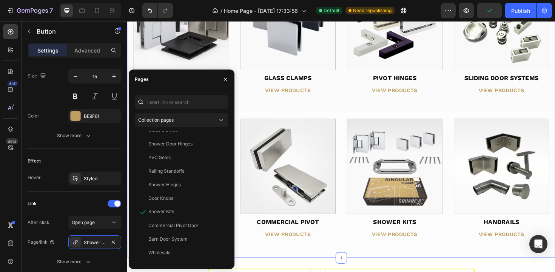
click at [283, 252] on div "Product Categories Text Block Image SHOWER DOOR HINGES Text Block VIEW PRODUCTS…" at bounding box center [353, 102] width 453 height 337
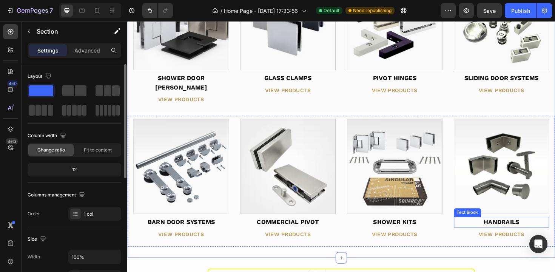
click at [511, 228] on div "HANDRAILS" at bounding box center [523, 233] width 101 height 11
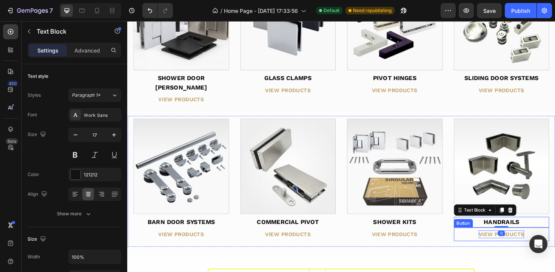
click at [508, 243] on div "VIEW PRODUCTS" at bounding box center [523, 247] width 48 height 9
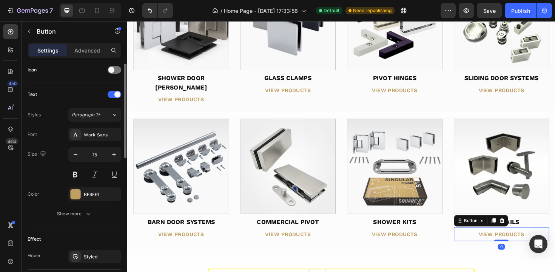
scroll to position [312, 0]
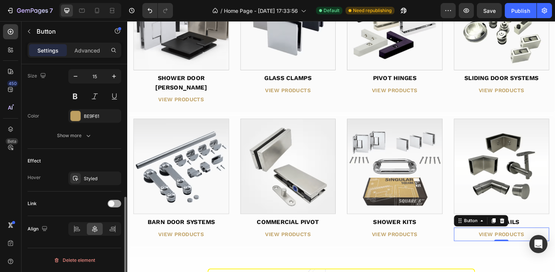
click at [110, 204] on span at bounding box center [111, 203] width 6 height 6
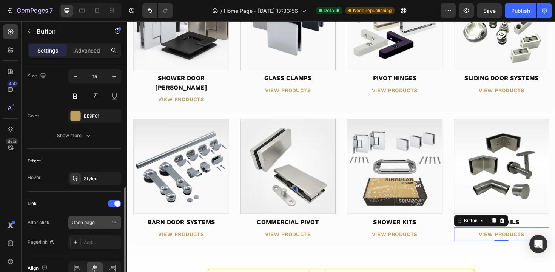
click at [93, 222] on span "Open page" at bounding box center [83, 222] width 23 height 6
click at [91, 241] on div "Add..." at bounding box center [101, 242] width 35 height 7
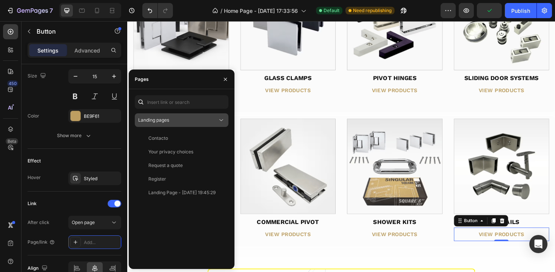
click at [169, 117] on span "Landing pages" at bounding box center [153, 120] width 31 height 6
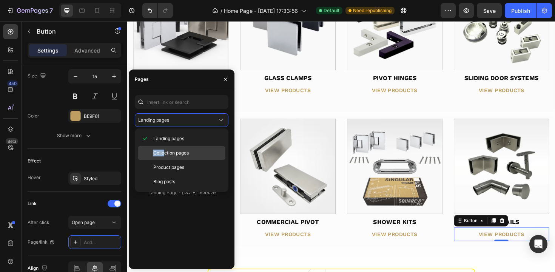
click at [165, 149] on span "Collection pages" at bounding box center [170, 152] width 35 height 7
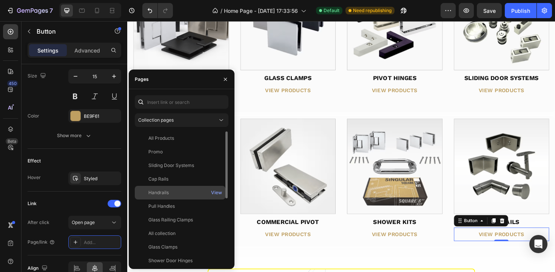
click at [156, 192] on div "Handrails" at bounding box center [158, 192] width 20 height 7
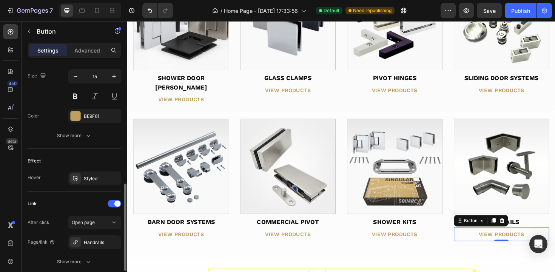
click at [51, 203] on div "Link" at bounding box center [75, 203] width 94 height 12
click at [511, 10] on button "Publish" at bounding box center [521, 10] width 32 height 15
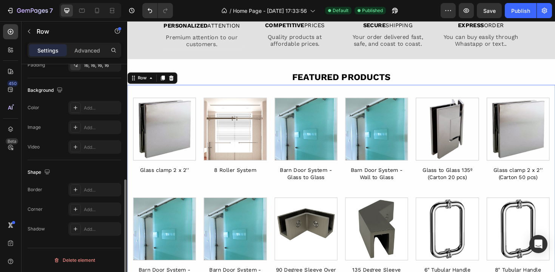
scroll to position [0, 0]
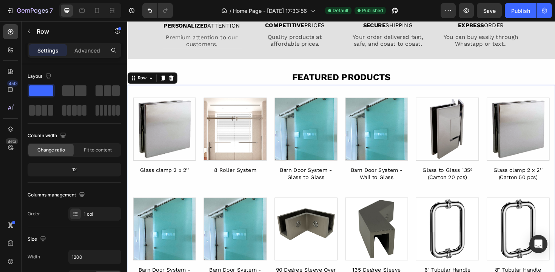
click at [333, 99] on div "Product Images Glass clamp 2 x 2'' Product Title Row Product List Product Image…" at bounding box center [353, 196] width 441 height 202
click at [141, 84] on div "Row" at bounding box center [143, 81] width 12 height 7
click at [147, 97] on div "Product Images Glass clamp 2 x 2'' Product Title Row Product List Product Image…" at bounding box center [353, 196] width 441 height 202
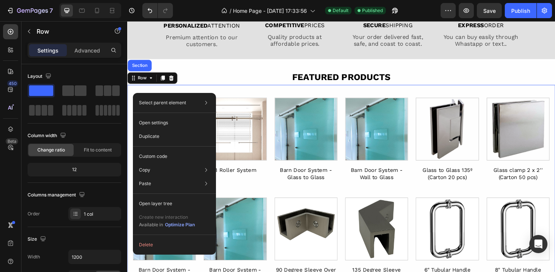
click at [219, 94] on div "Product Images Glass clamp 2 x 2'' Product Title Row Product List Product Image…" at bounding box center [353, 196] width 453 height 214
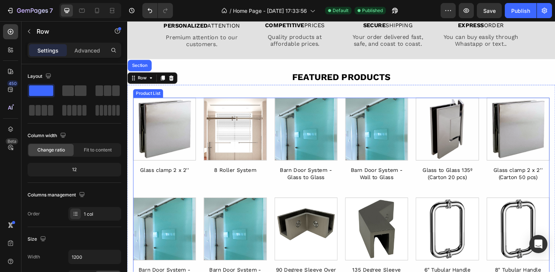
click at [200, 116] on div "Product Images Glass clamp 2 x 2'' Product Title Row Product List Product Image…" at bounding box center [353, 199] width 441 height 195
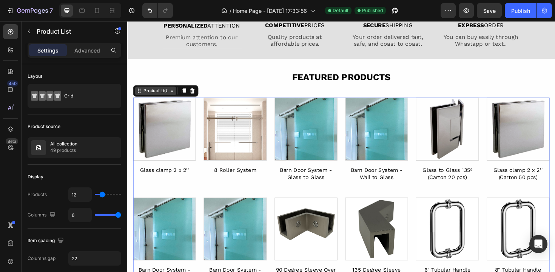
click at [166, 96] on div "Product List" at bounding box center [157, 95] width 29 height 7
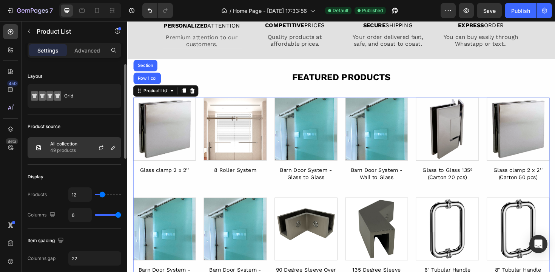
click at [65, 151] on p "49 products" at bounding box center [63, 150] width 27 height 8
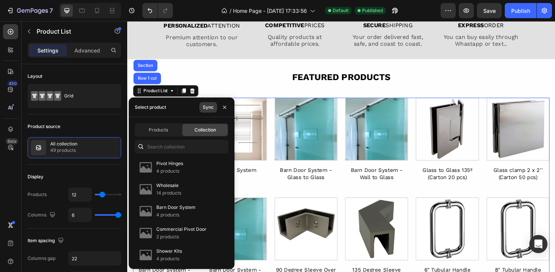
click at [208, 109] on div "Sync" at bounding box center [208, 107] width 11 height 7
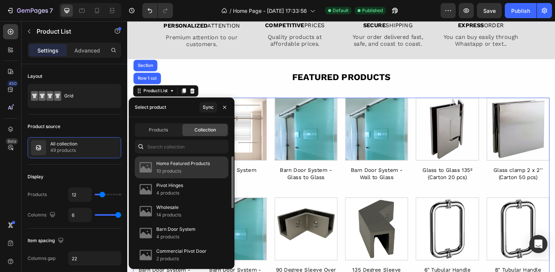
click at [184, 170] on p "10 products" at bounding box center [183, 171] width 54 height 8
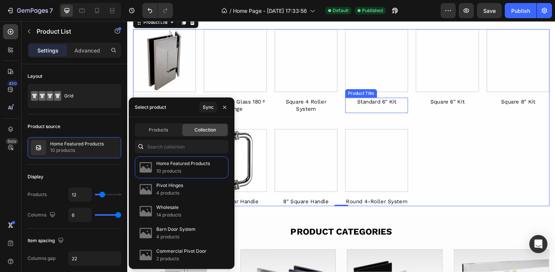
scroll to position [333, 0]
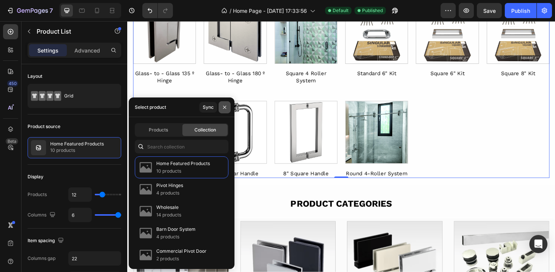
click at [227, 106] on icon "button" at bounding box center [225, 107] width 6 height 6
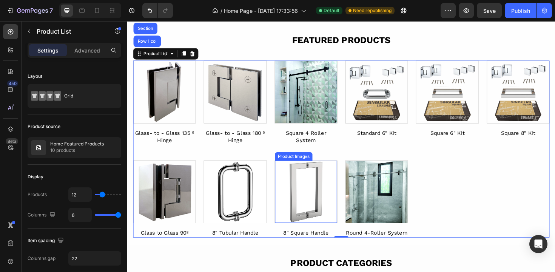
scroll to position [269, 0]
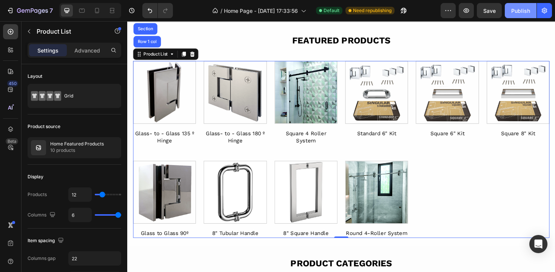
click at [523, 9] on div "Publish" at bounding box center [520, 11] width 19 height 8
